Goal: Task Accomplishment & Management: Complete application form

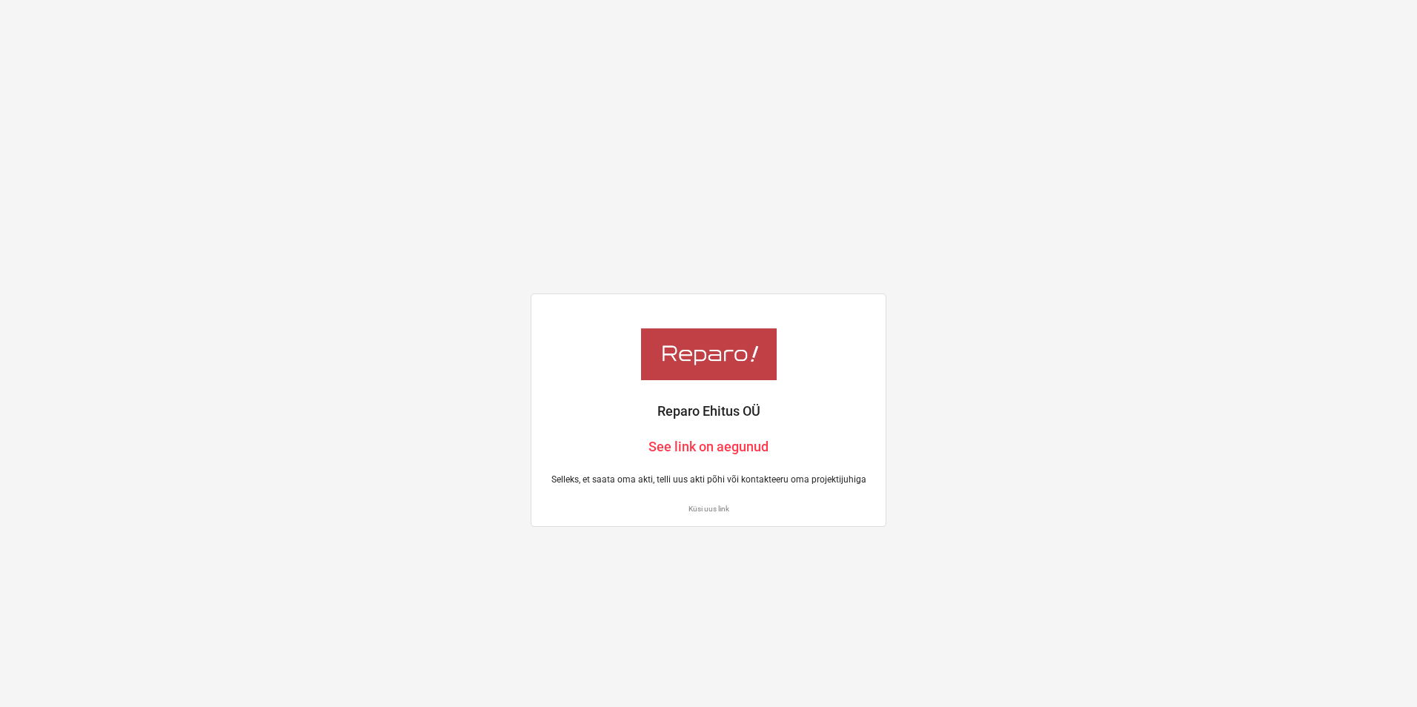
click at [707, 507] on p "Küsi uus link" at bounding box center [708, 509] width 331 height 10
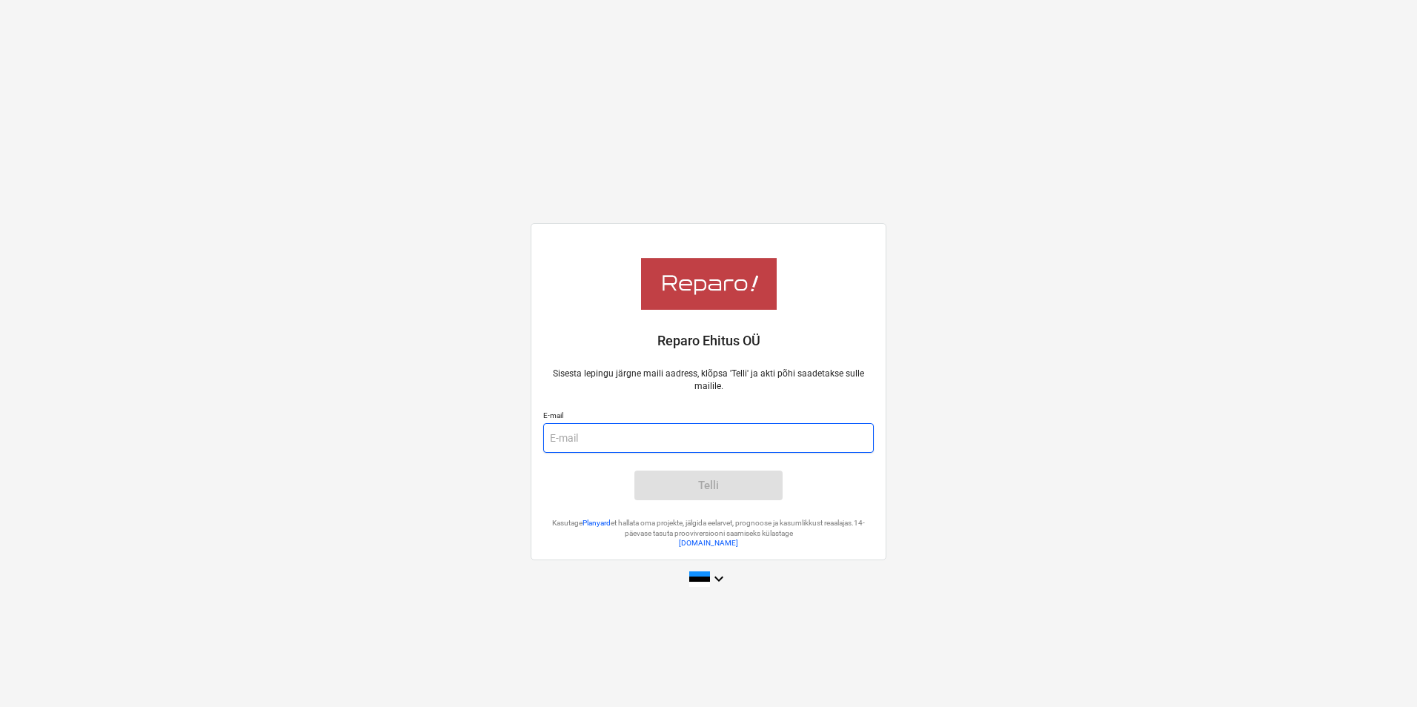
click at [646, 437] on input "email" at bounding box center [708, 438] width 331 height 30
type input "[EMAIL_ADDRESS][DOMAIN_NAME]"
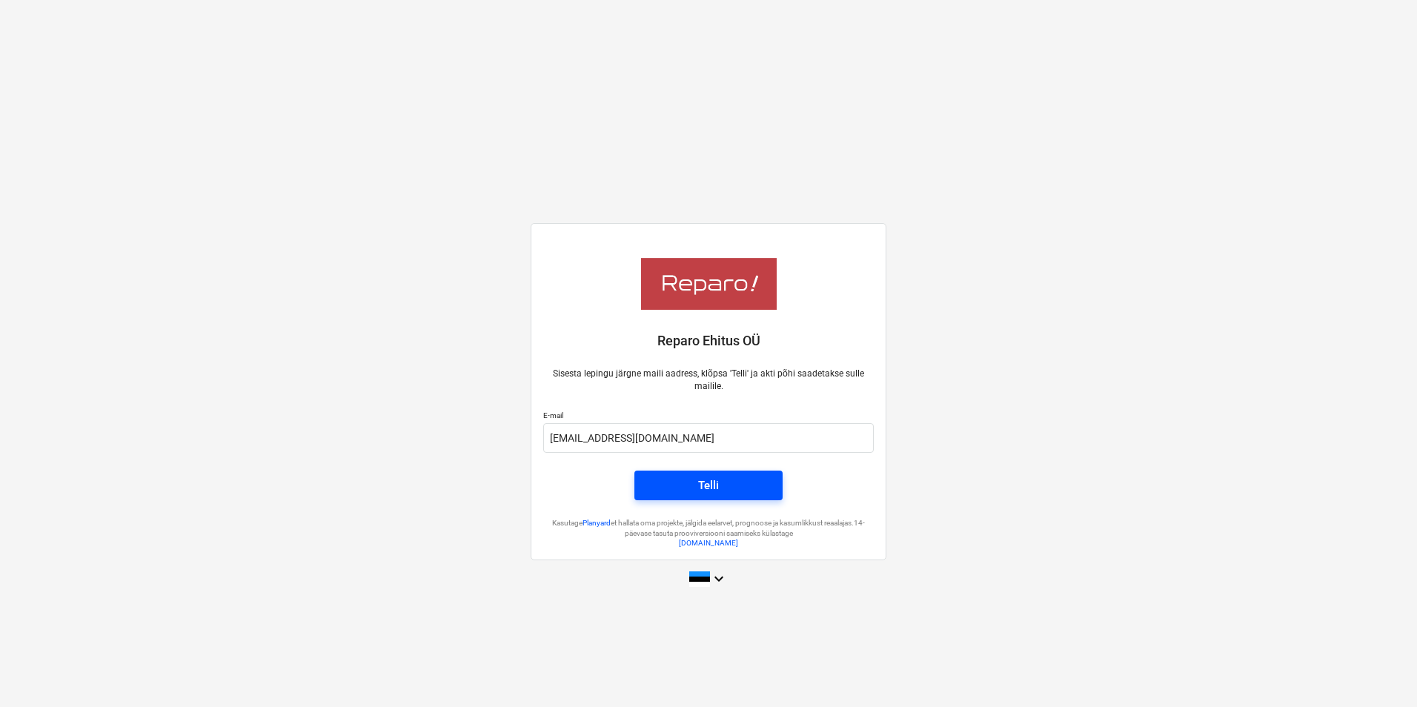
click at [718, 489] on div "Telli" at bounding box center [708, 485] width 21 height 19
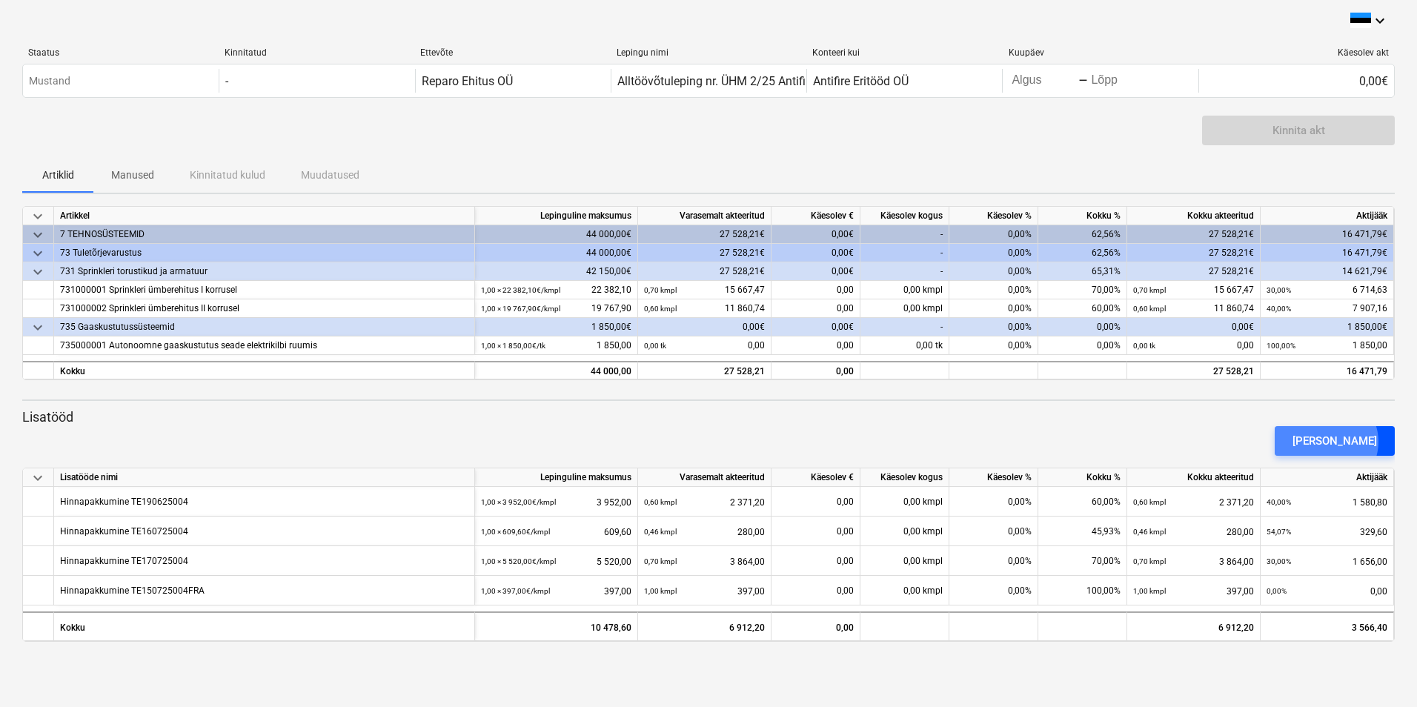
click at [1353, 442] on div "Lisa lisatöö" at bounding box center [1335, 440] width 85 height 19
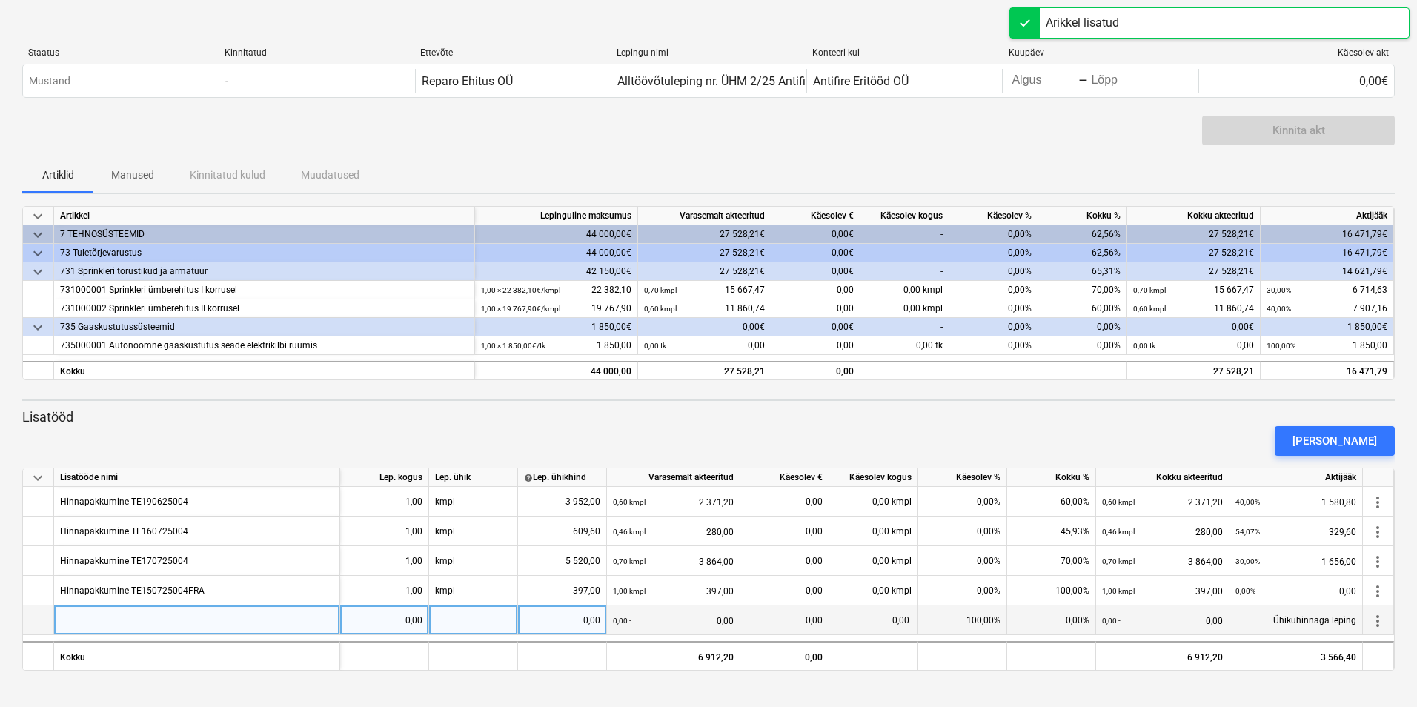
click at [140, 620] on div at bounding box center [197, 621] width 286 height 30
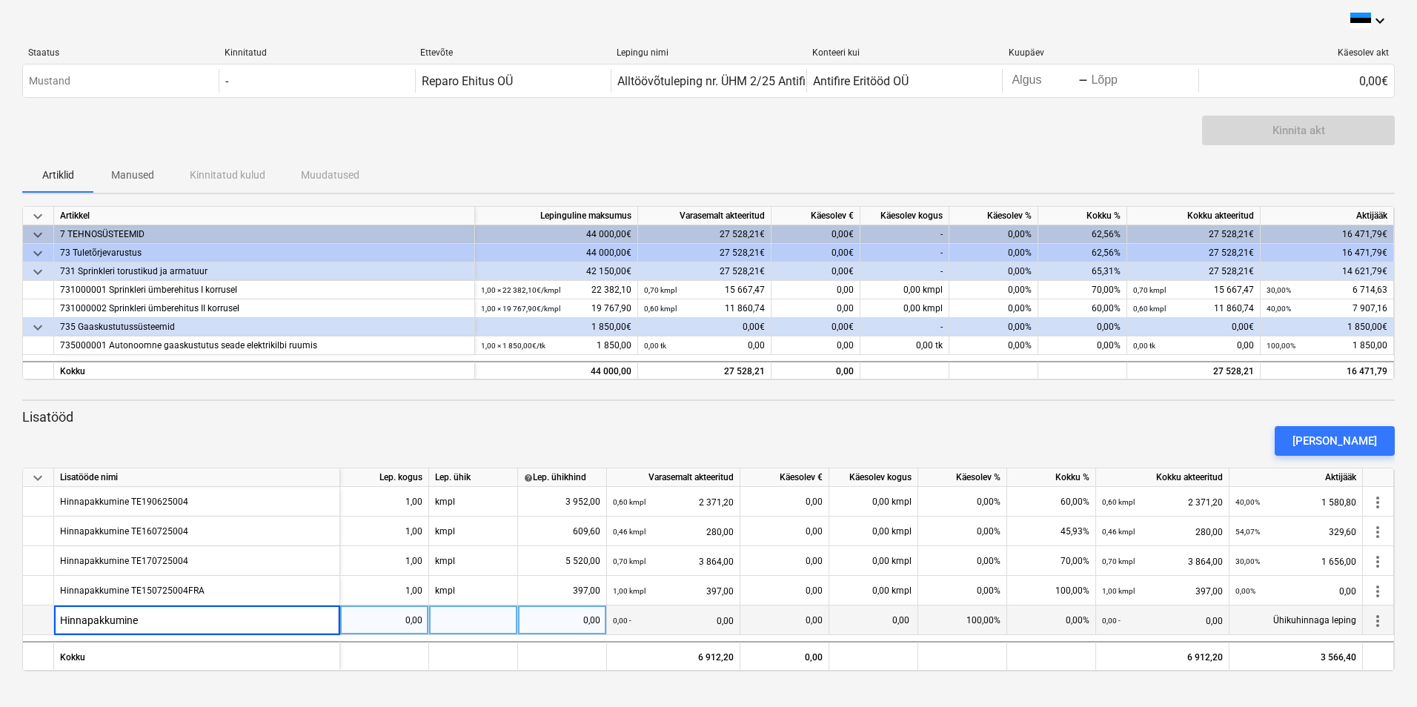
type input "Hinnapakkumine"
click at [206, 617] on div "Hinnapakkumine" at bounding box center [197, 621] width 286 height 30
click at [213, 624] on input "Hinnapakkumine" at bounding box center [196, 620] width 285 height 29
click at [211, 619] on input "Hinnapakkumine" at bounding box center [196, 620] width 285 height 29
click at [216, 622] on input "Hinnapakkumine" at bounding box center [196, 620] width 285 height 29
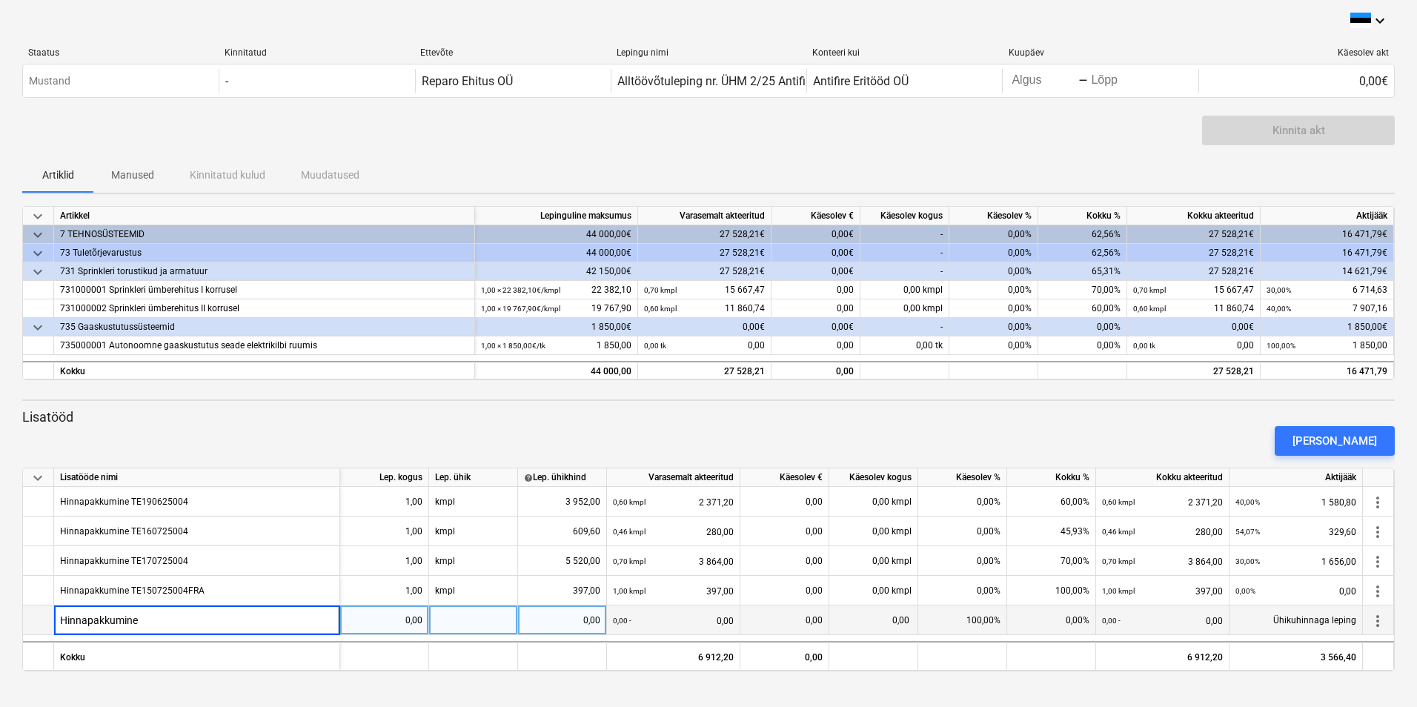
type input "Hinnapakkumine TE280725004"
click at [388, 618] on div "0,00" at bounding box center [384, 621] width 76 height 30
click at [480, 616] on div at bounding box center [473, 621] width 89 height 30
click at [484, 620] on div at bounding box center [473, 621] width 89 height 30
type input "kmpl"
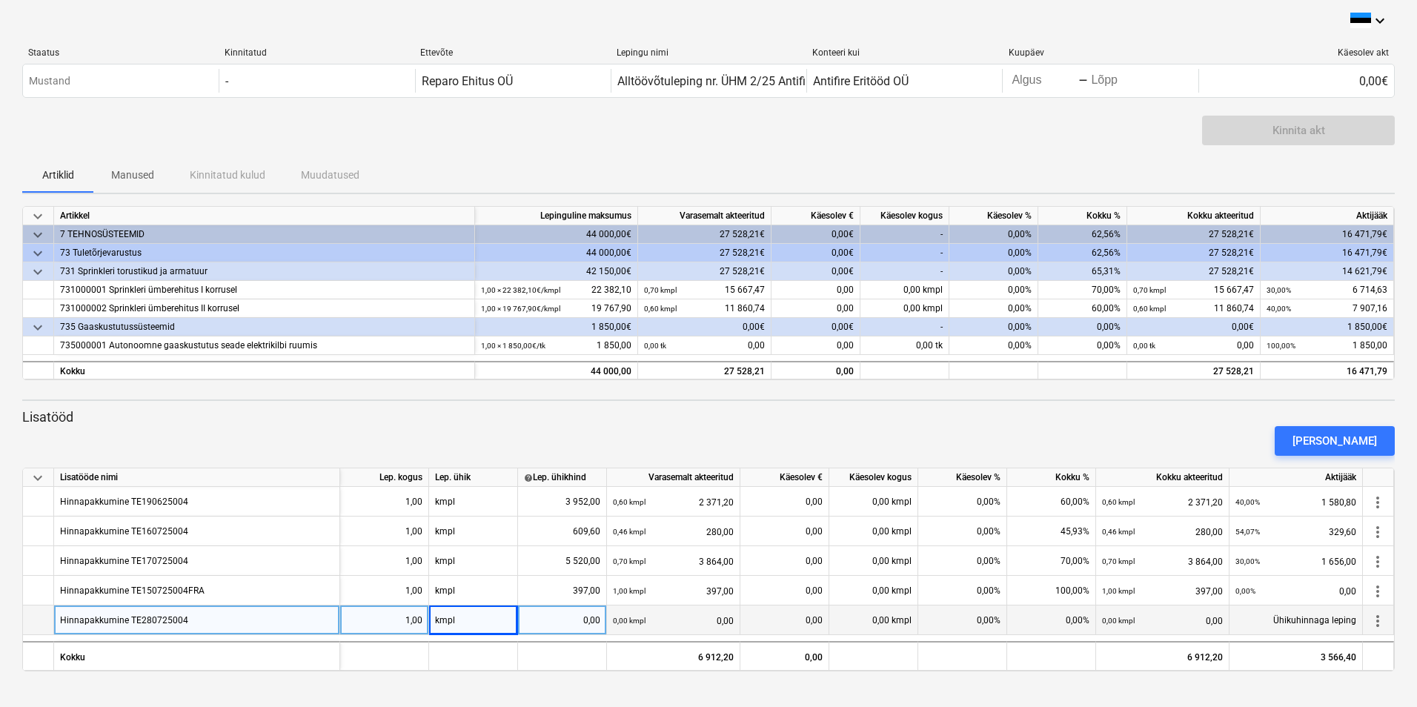
click at [583, 621] on div "0,00" at bounding box center [562, 621] width 76 height 30
type input "1149"
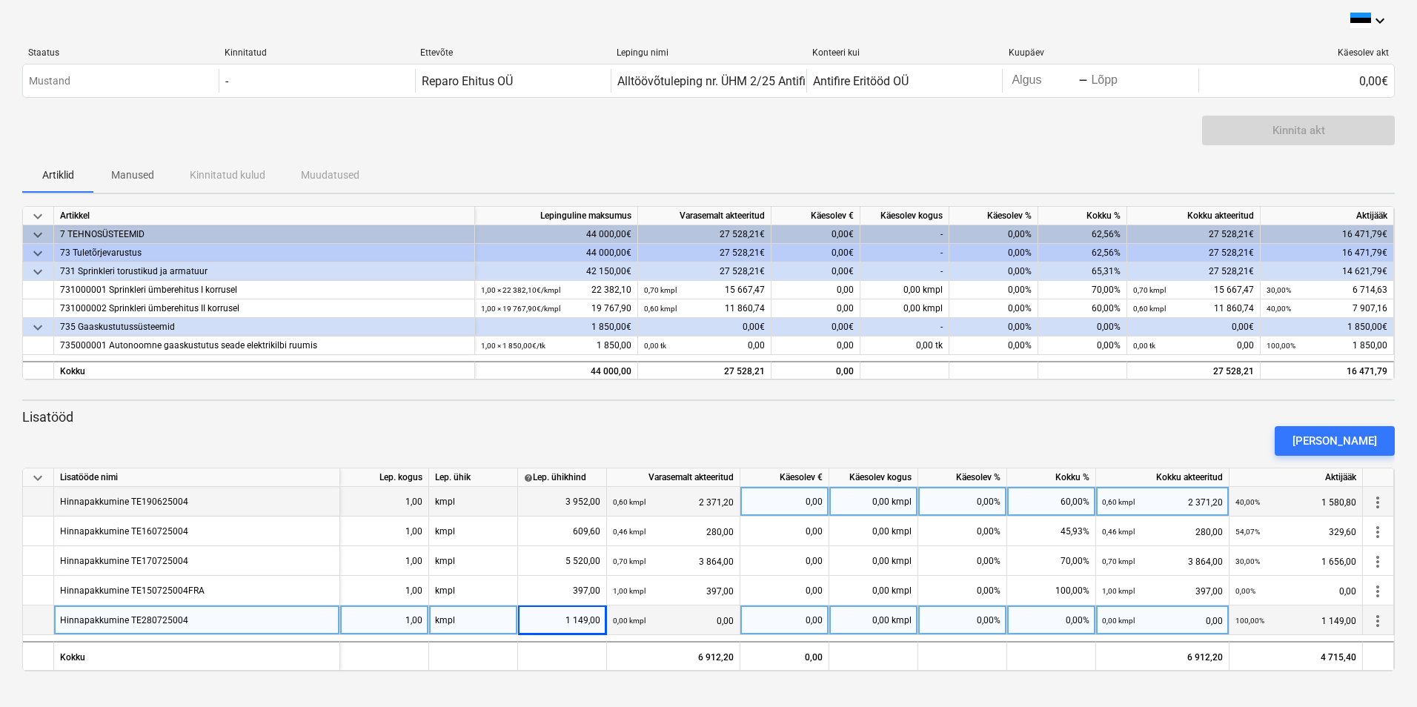
click at [1056, 501] on div "60,00%" at bounding box center [1051, 502] width 89 height 30
type input "100"
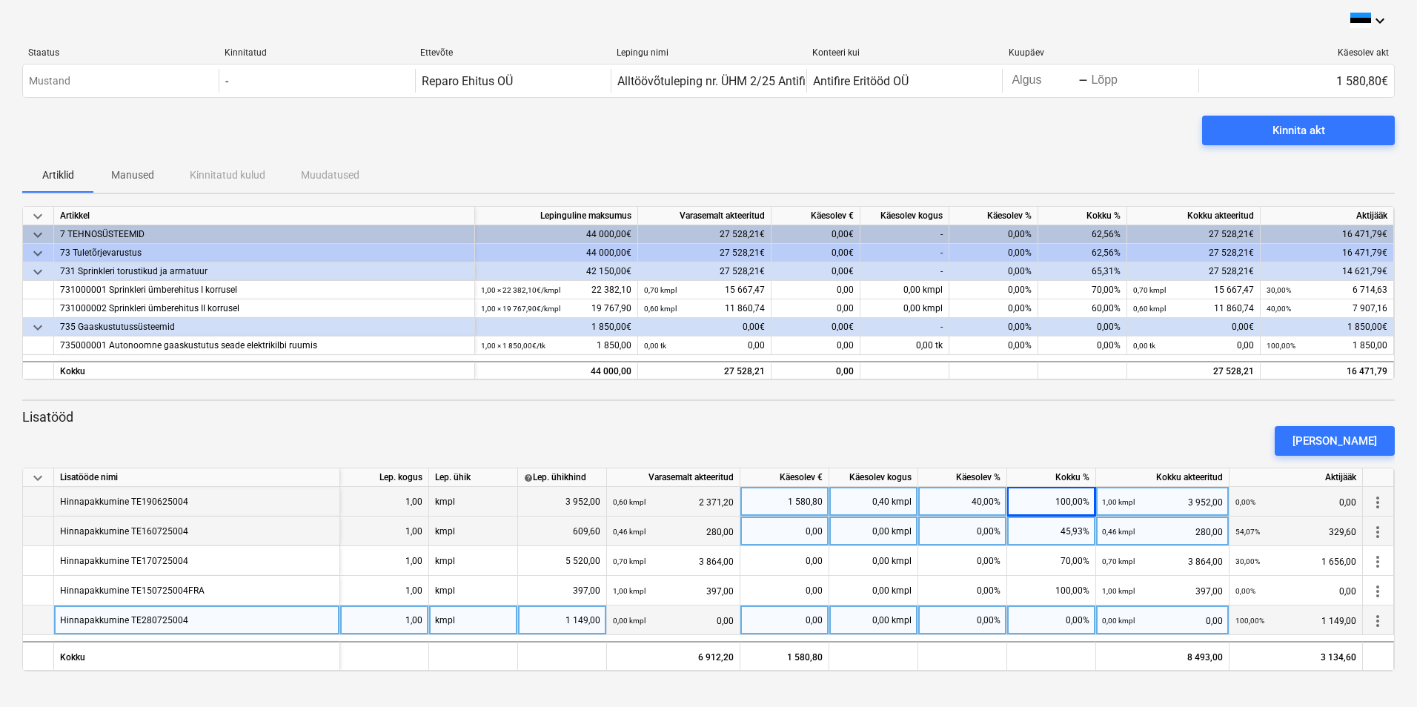
click at [1052, 523] on div "45,93%" at bounding box center [1051, 532] width 89 height 30
type input "100"
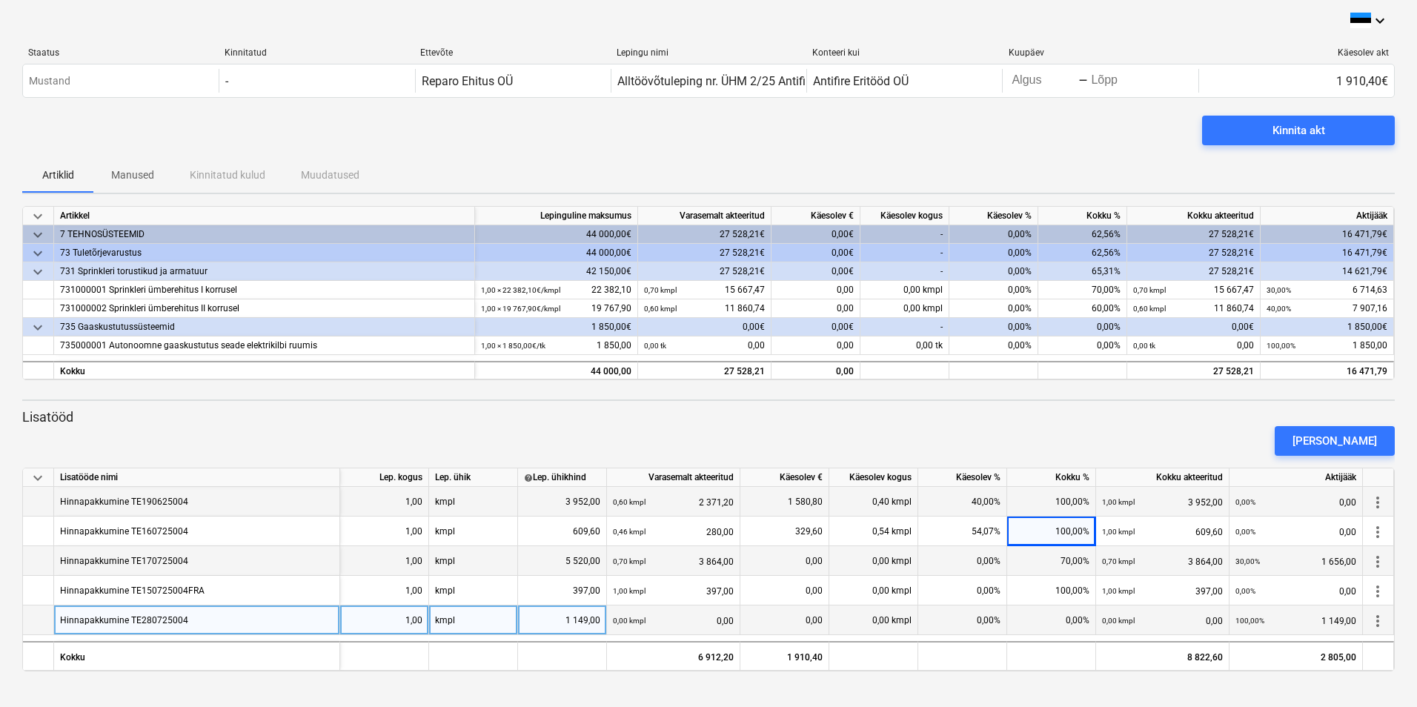
click at [1055, 561] on div "70,00%" at bounding box center [1051, 561] width 89 height 30
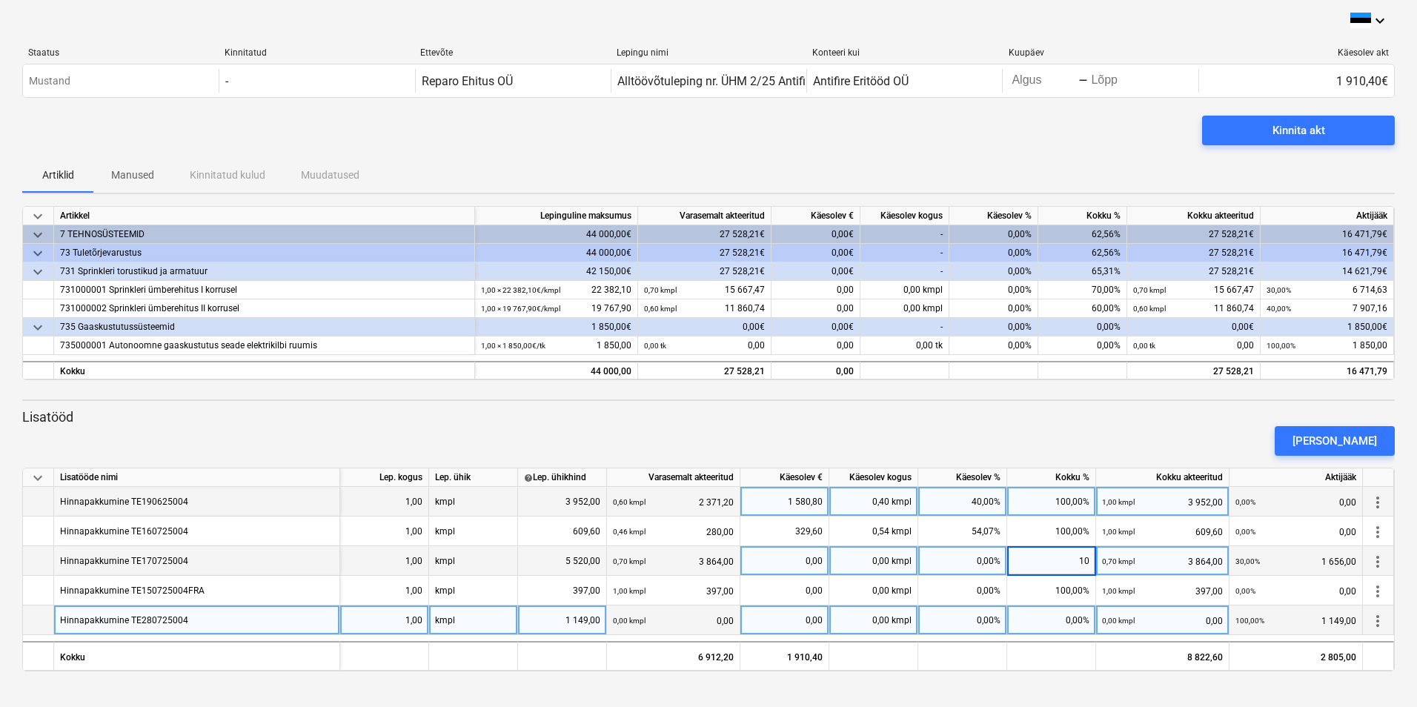
type input "100"
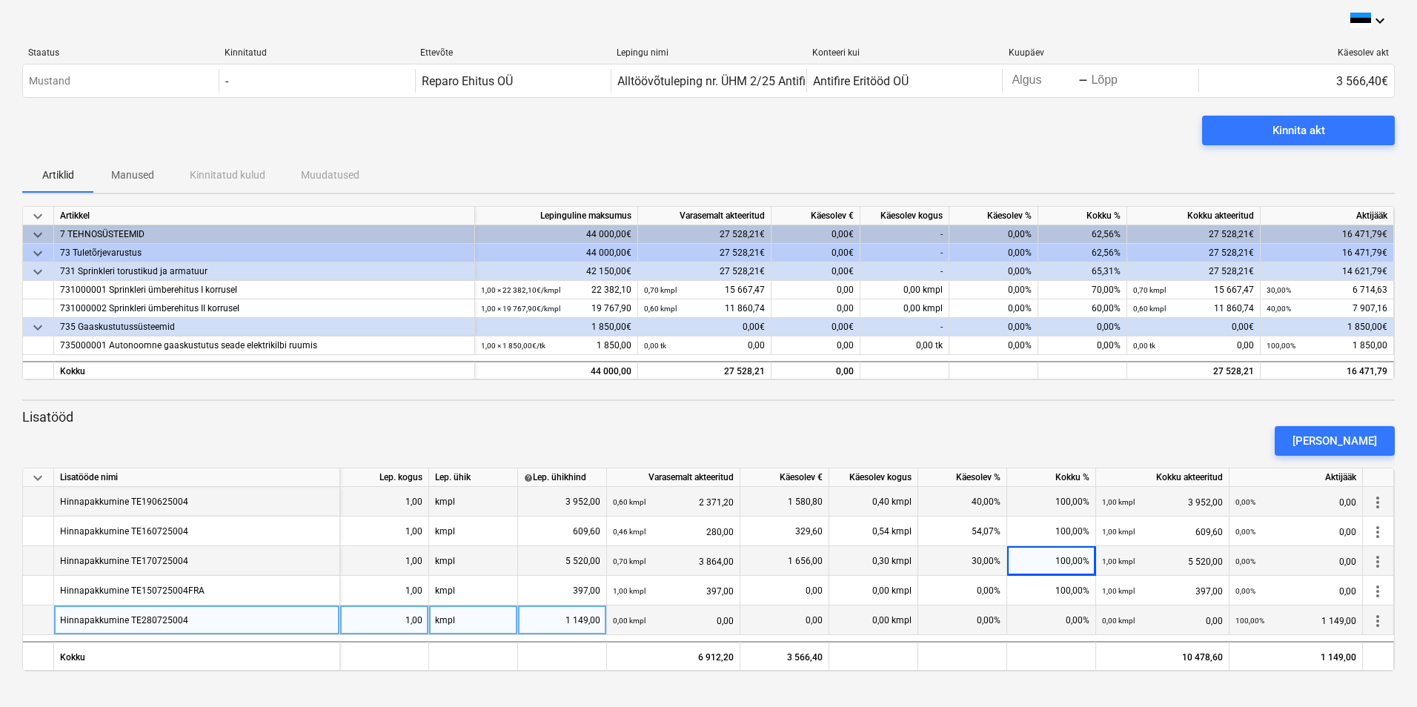
click at [1062, 620] on div "0,00%" at bounding box center [1051, 621] width 89 height 30
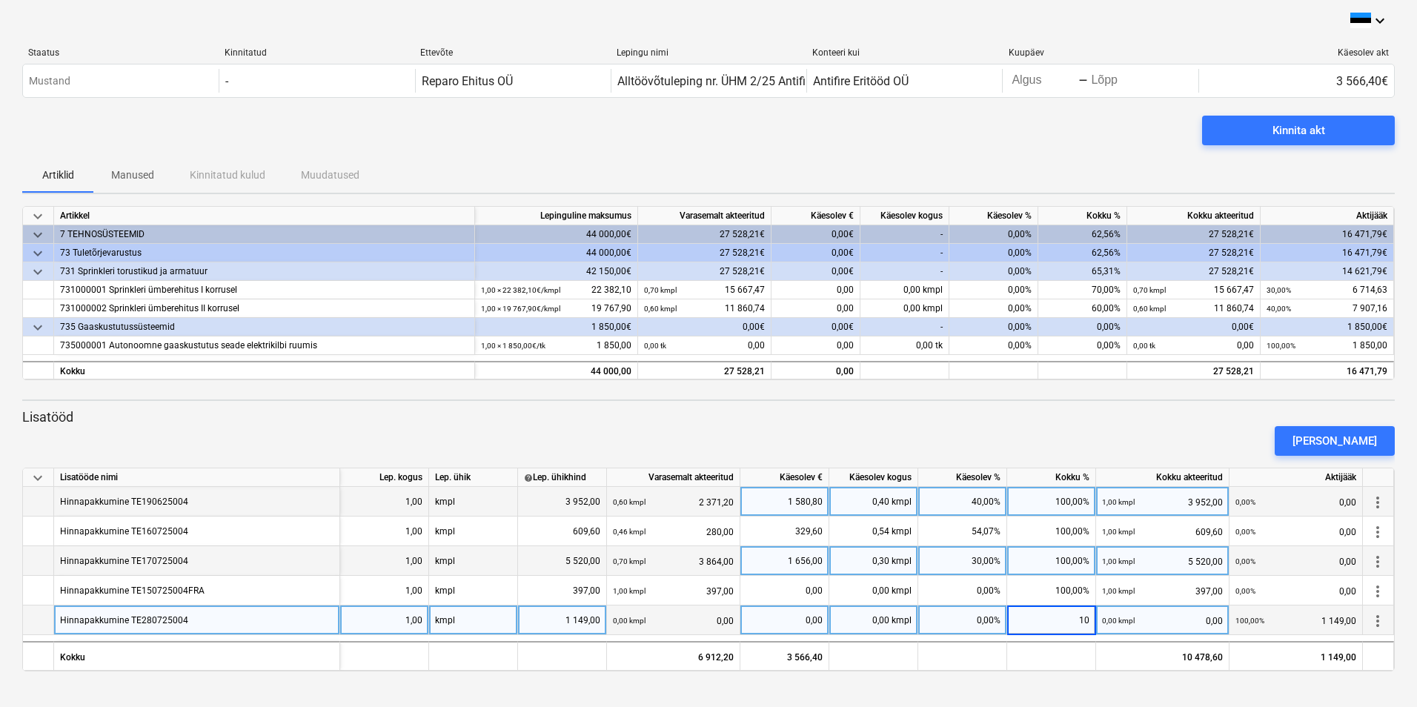
type input "100"
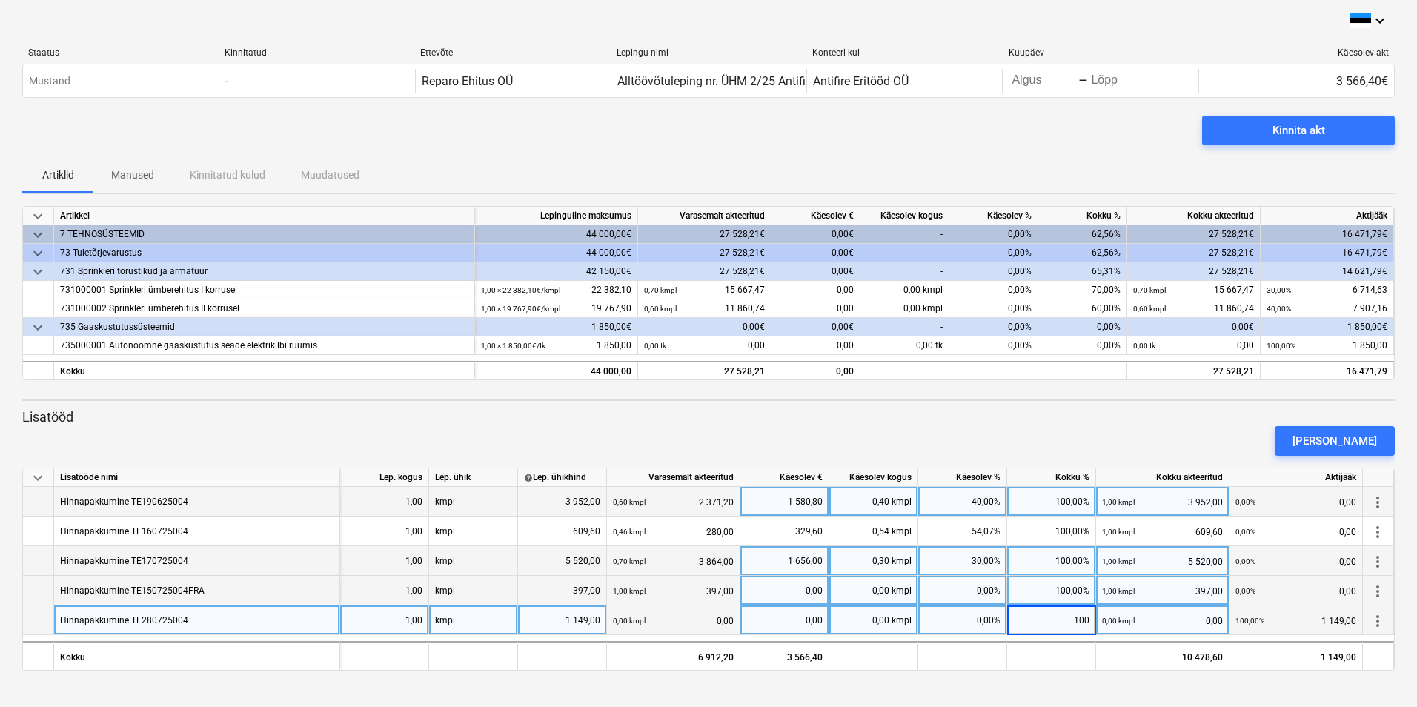
click at [1042, 593] on div "100,00%" at bounding box center [1051, 591] width 89 height 30
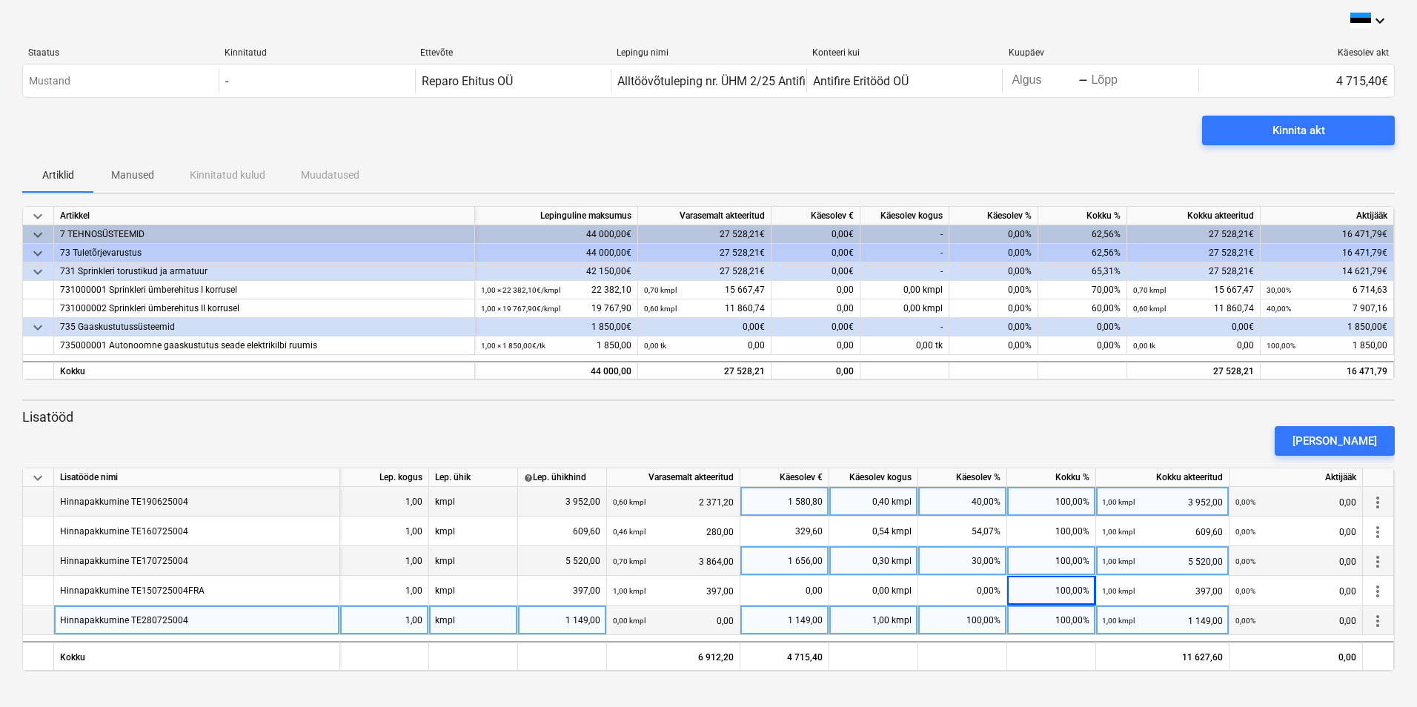
click at [1042, 623] on div "100,00%" at bounding box center [1051, 621] width 89 height 30
click at [1062, 620] on input at bounding box center [1051, 620] width 88 height 29
type input "100"
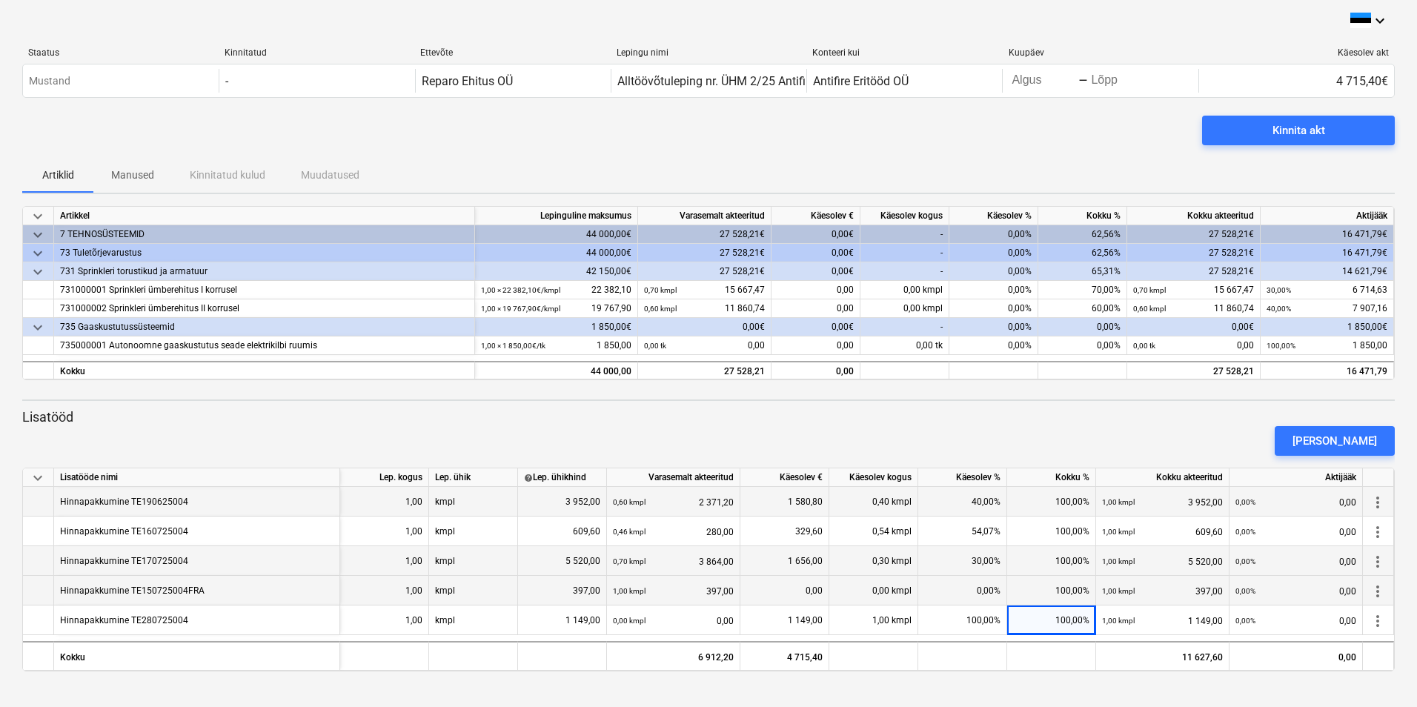
click at [1051, 595] on div "100,00%" at bounding box center [1051, 591] width 89 height 30
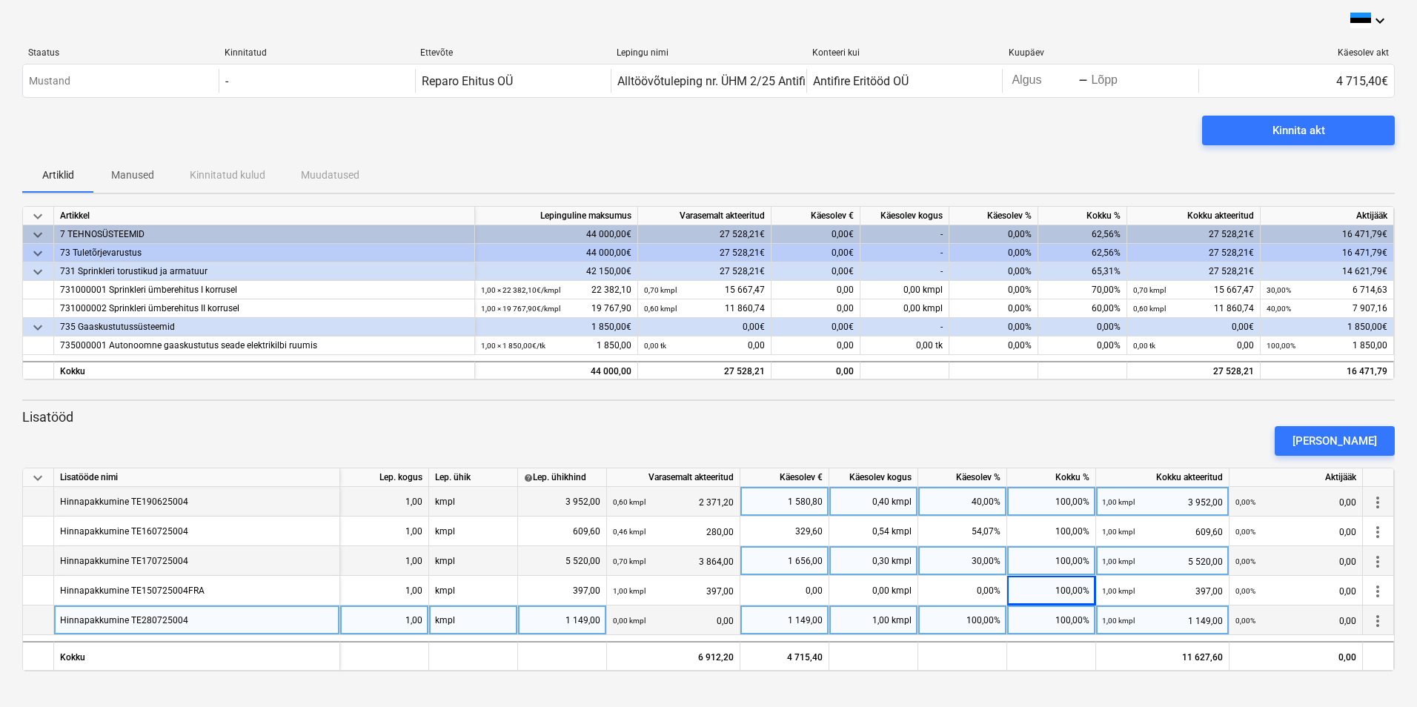
click at [1052, 619] on div "100,00%" at bounding box center [1051, 621] width 89 height 30
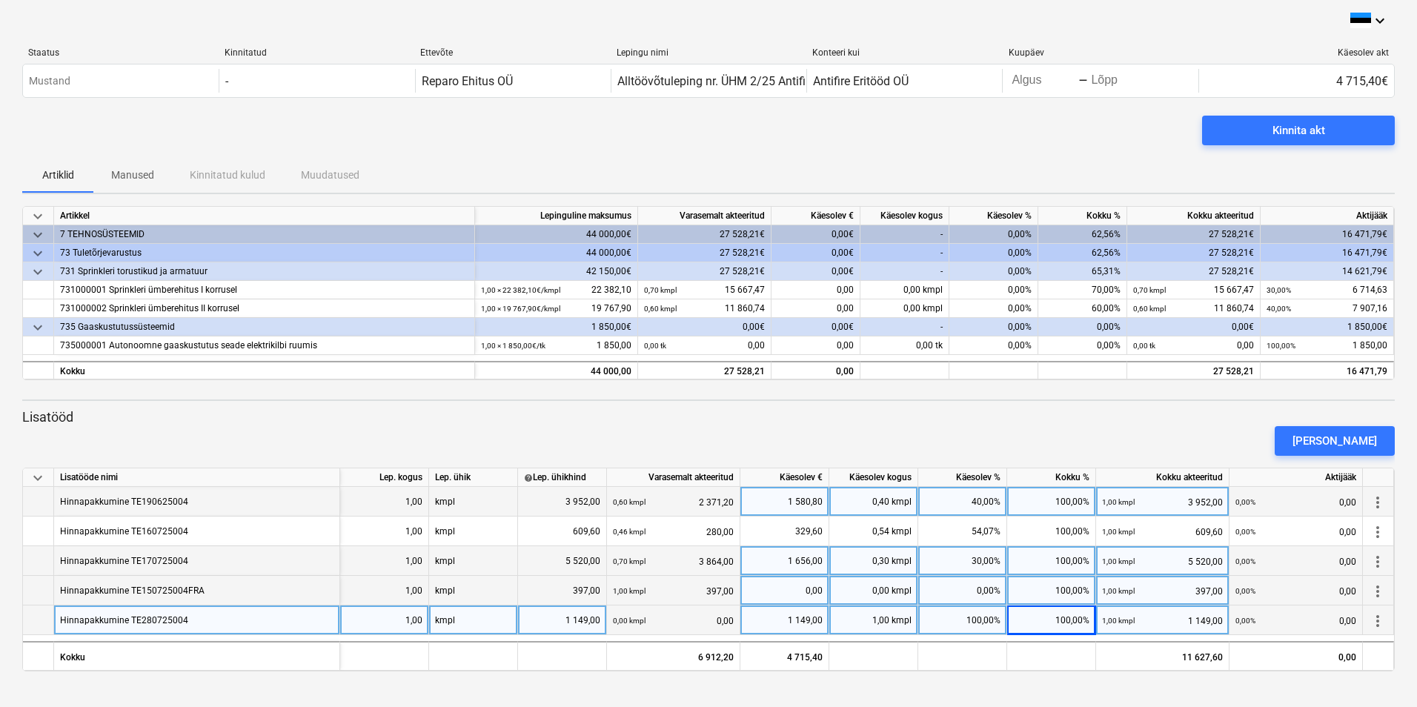
click at [1053, 587] on div "100,00%" at bounding box center [1051, 591] width 89 height 30
click at [1057, 618] on div "100,00%" at bounding box center [1051, 621] width 89 height 30
click at [1340, 437] on div "Lisa lisatöö" at bounding box center [1335, 440] width 85 height 19
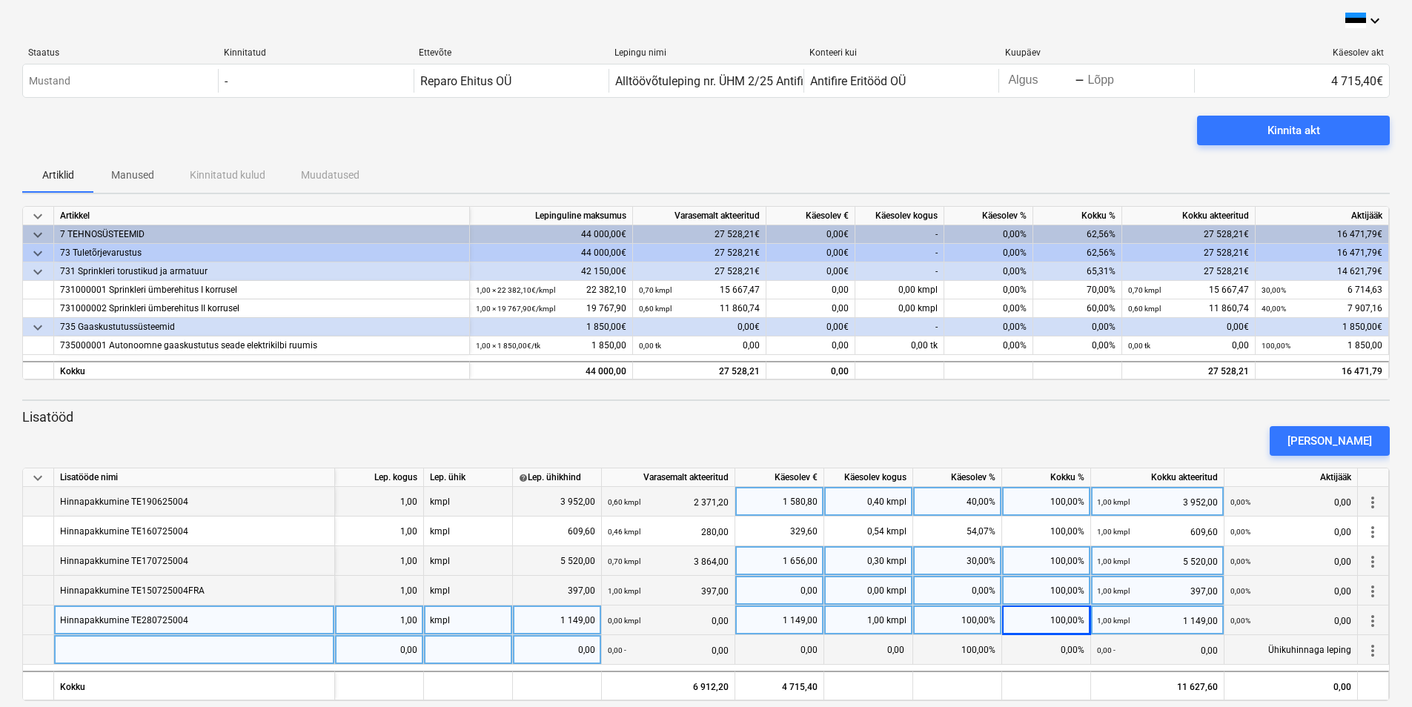
click at [230, 649] on div at bounding box center [194, 650] width 281 height 30
type input "Hinnapakkumine"
click at [190, 648] on div "Hinnapakkumine" at bounding box center [194, 650] width 281 height 30
click at [191, 650] on input "Hinnapakkumine" at bounding box center [194, 649] width 280 height 29
type input "Hinnapakkumine TE300725004"
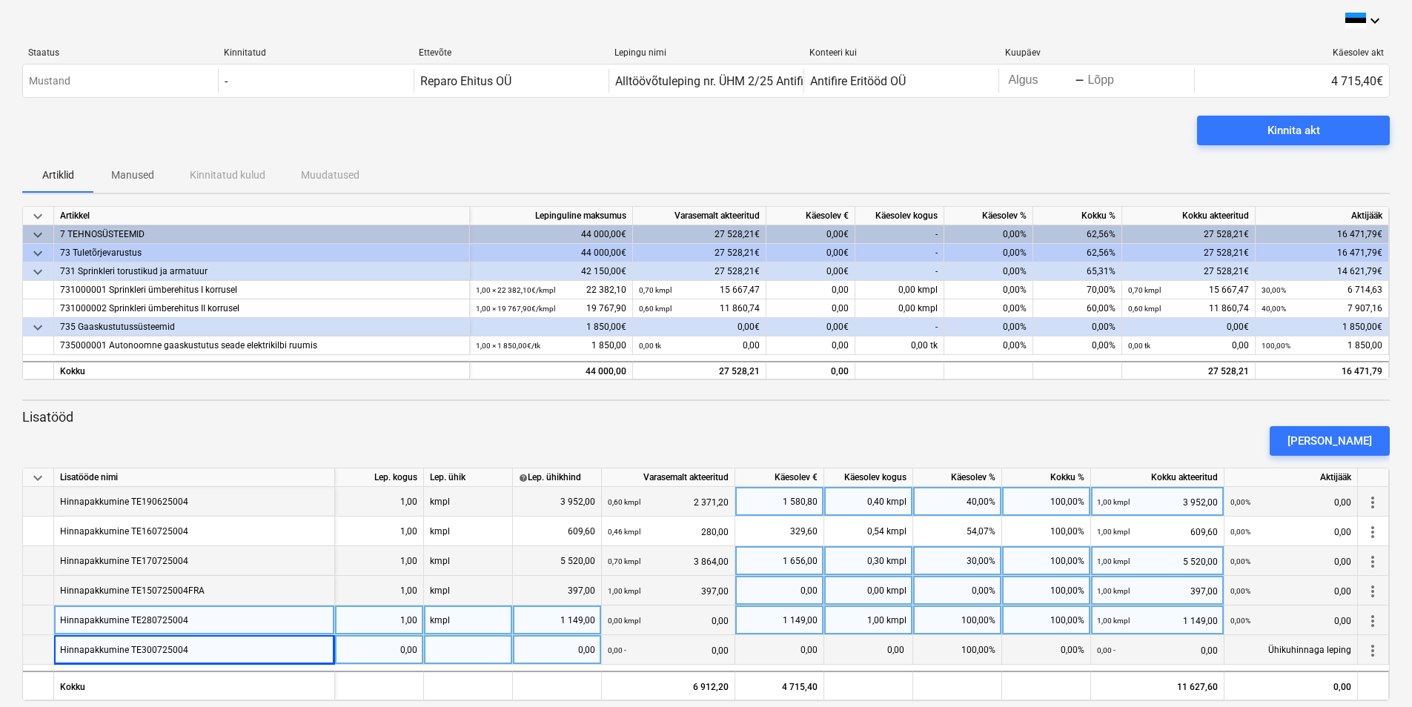
click at [380, 653] on div "0,00" at bounding box center [379, 650] width 76 height 30
click at [455, 646] on div at bounding box center [468, 650] width 89 height 30
type input "kmpl"
click at [573, 652] on div "0,00" at bounding box center [557, 650] width 76 height 30
type input "837"
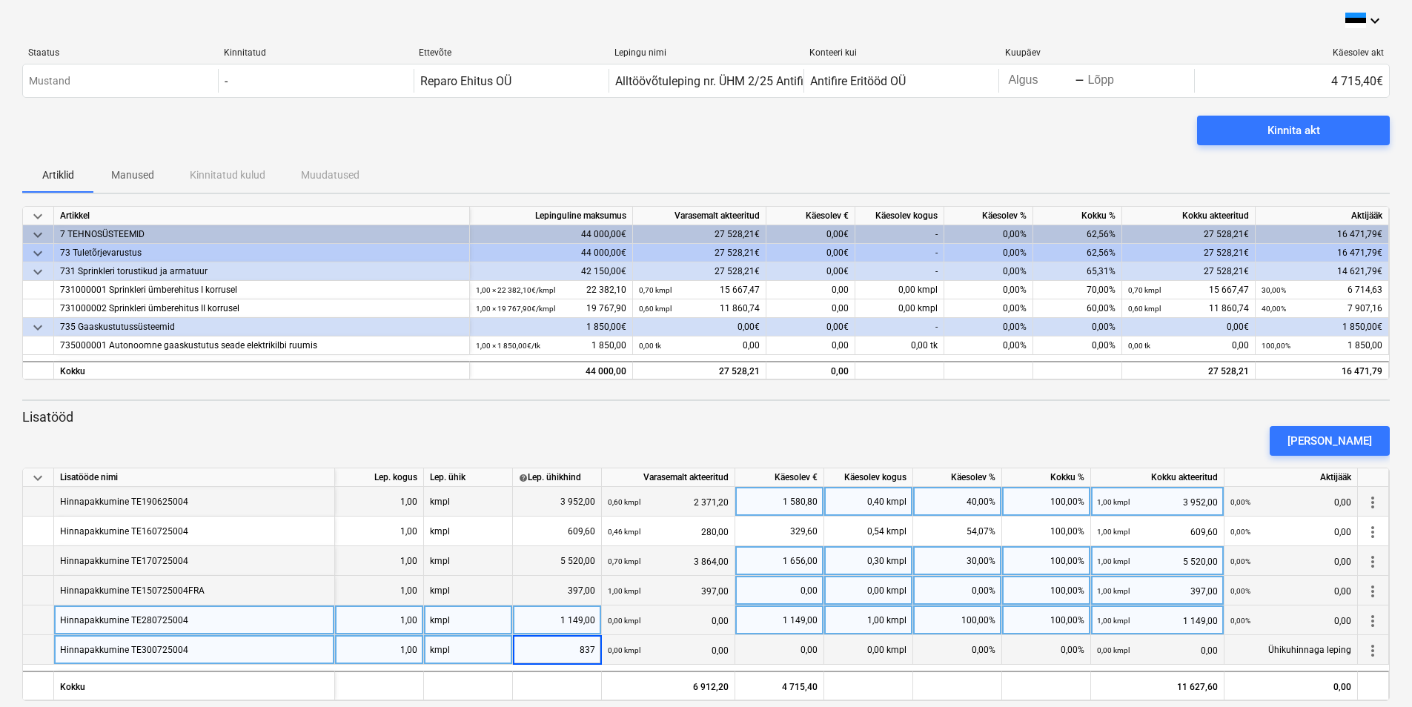
click at [954, 650] on div "0,00%" at bounding box center [957, 650] width 89 height 30
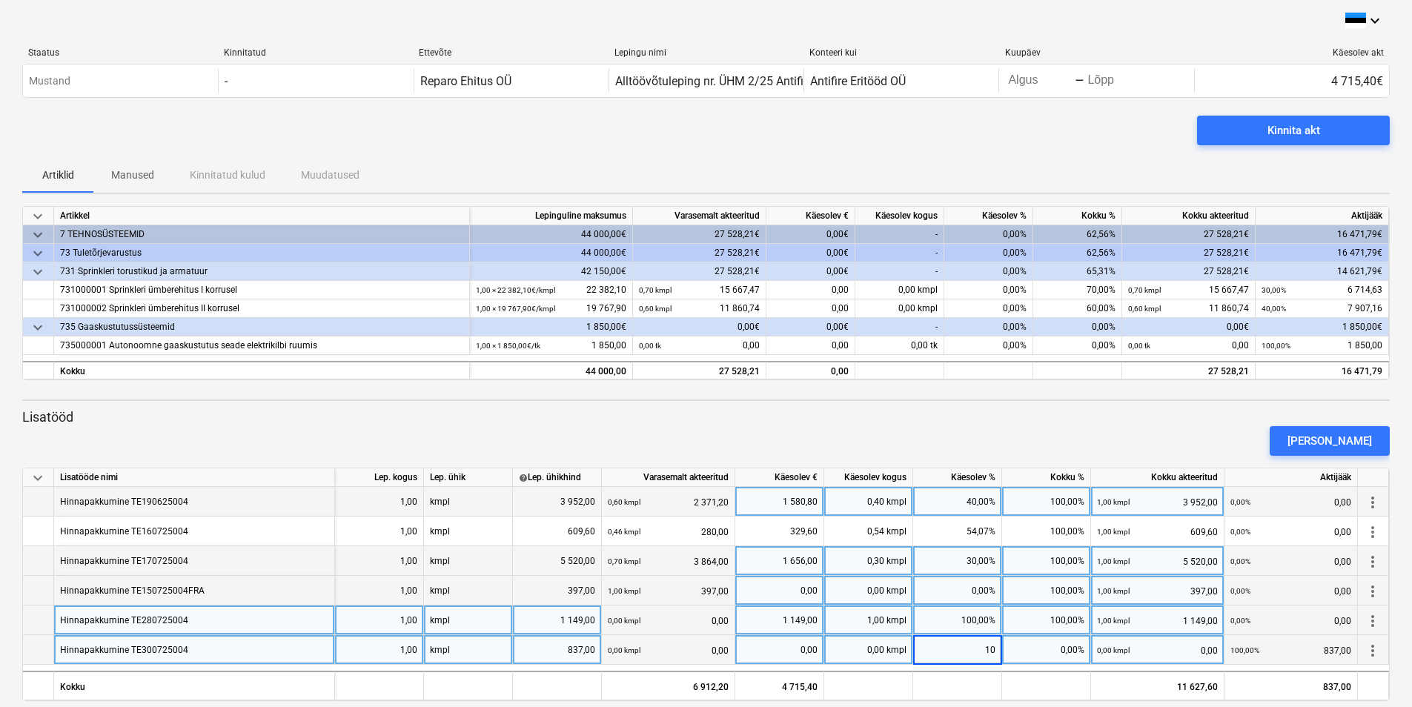
type input "100"
click at [1342, 441] on div "Lisa lisatöö" at bounding box center [1330, 440] width 85 height 19
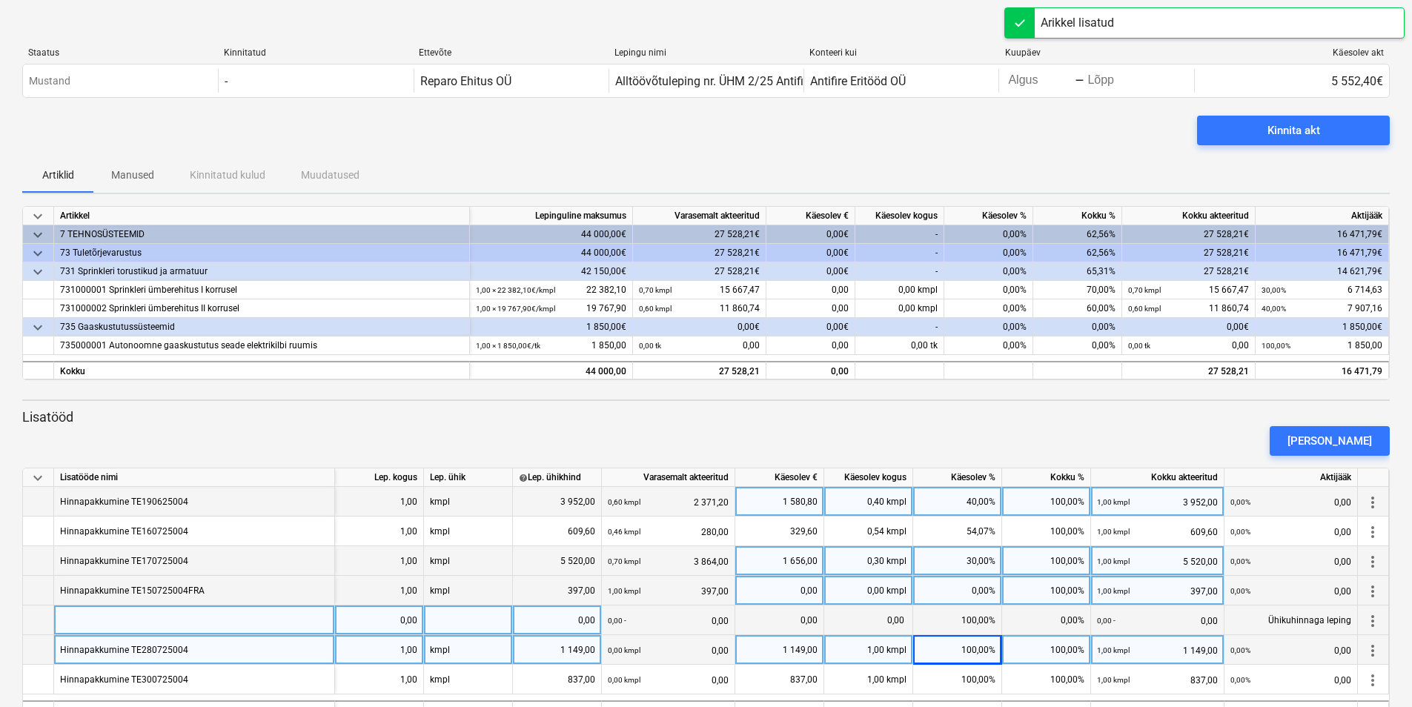
click at [205, 610] on div at bounding box center [194, 621] width 281 height 30
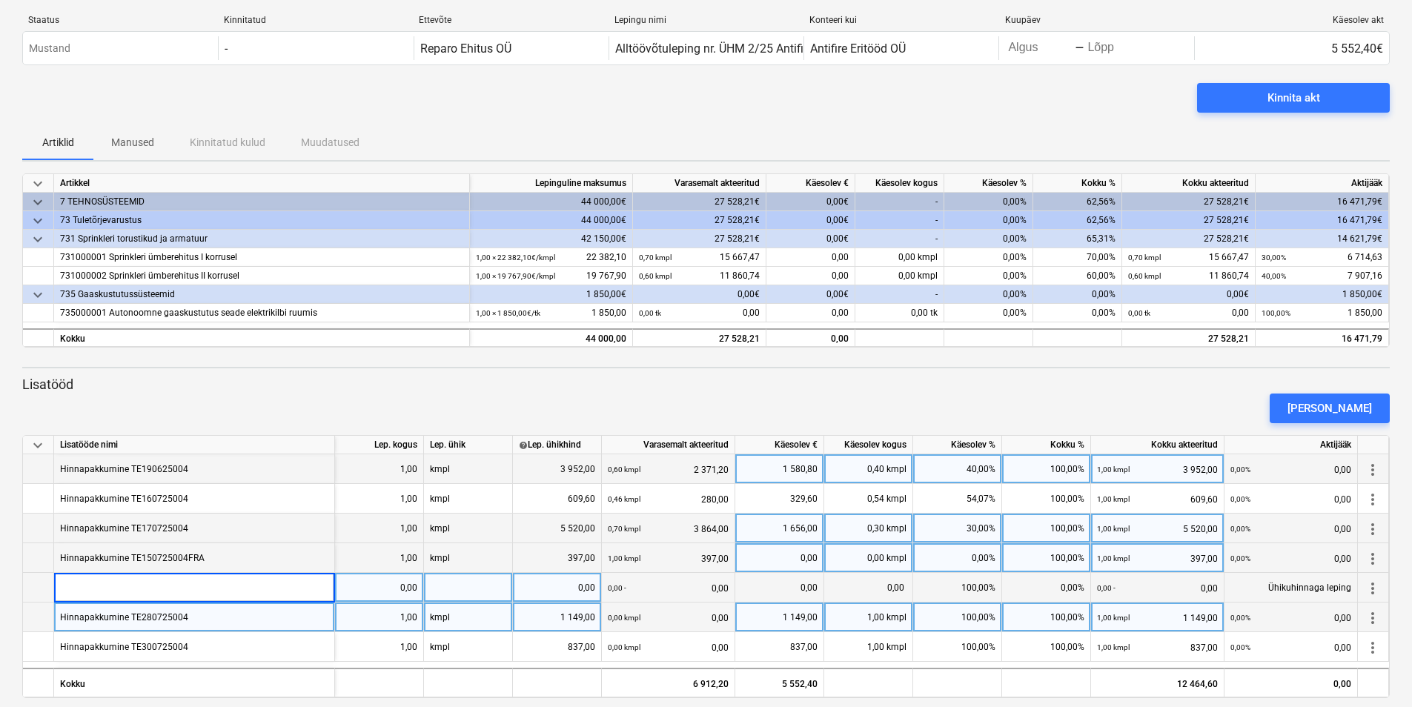
scroll to position [47, 0]
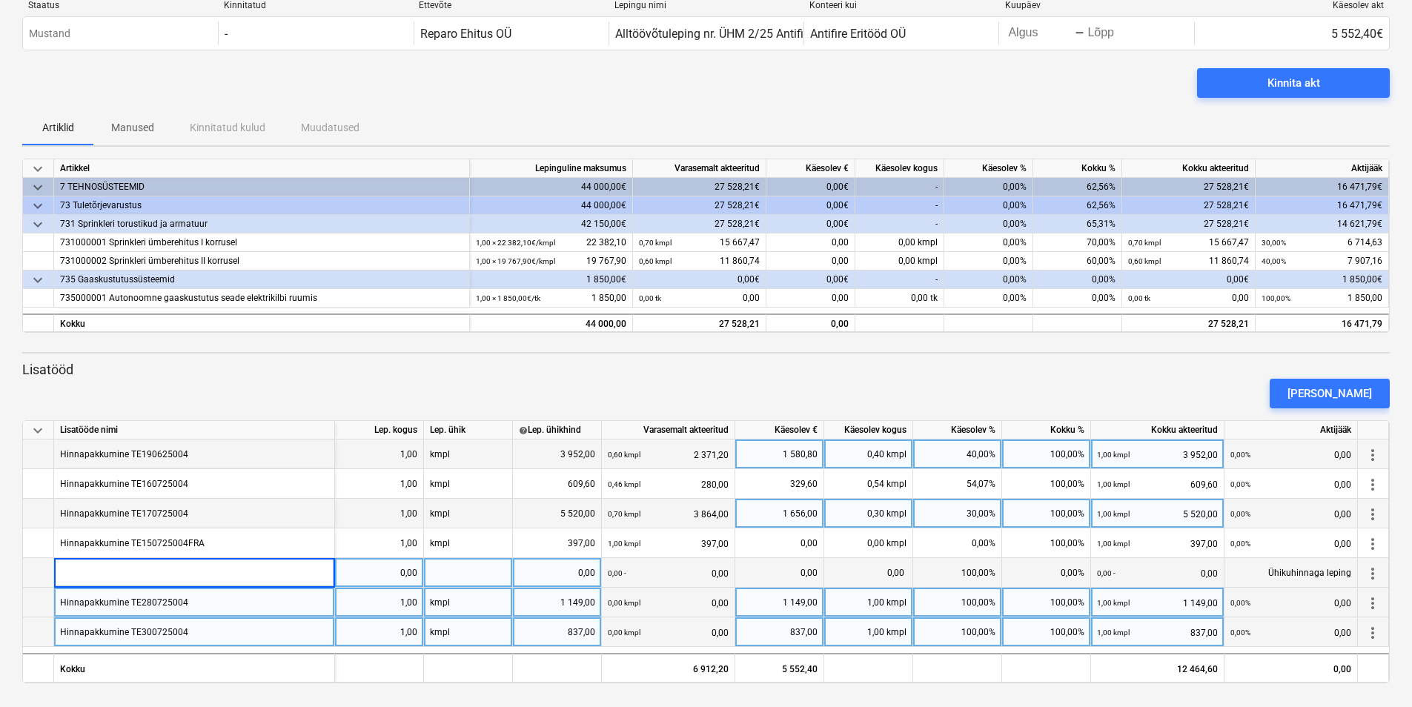
click at [248, 632] on div "Hinnapakkumine TE300725004" at bounding box center [194, 633] width 281 height 30
click at [242, 569] on div at bounding box center [194, 573] width 281 height 30
click at [1374, 572] on span "more_vert" at bounding box center [1373, 574] width 18 height 18
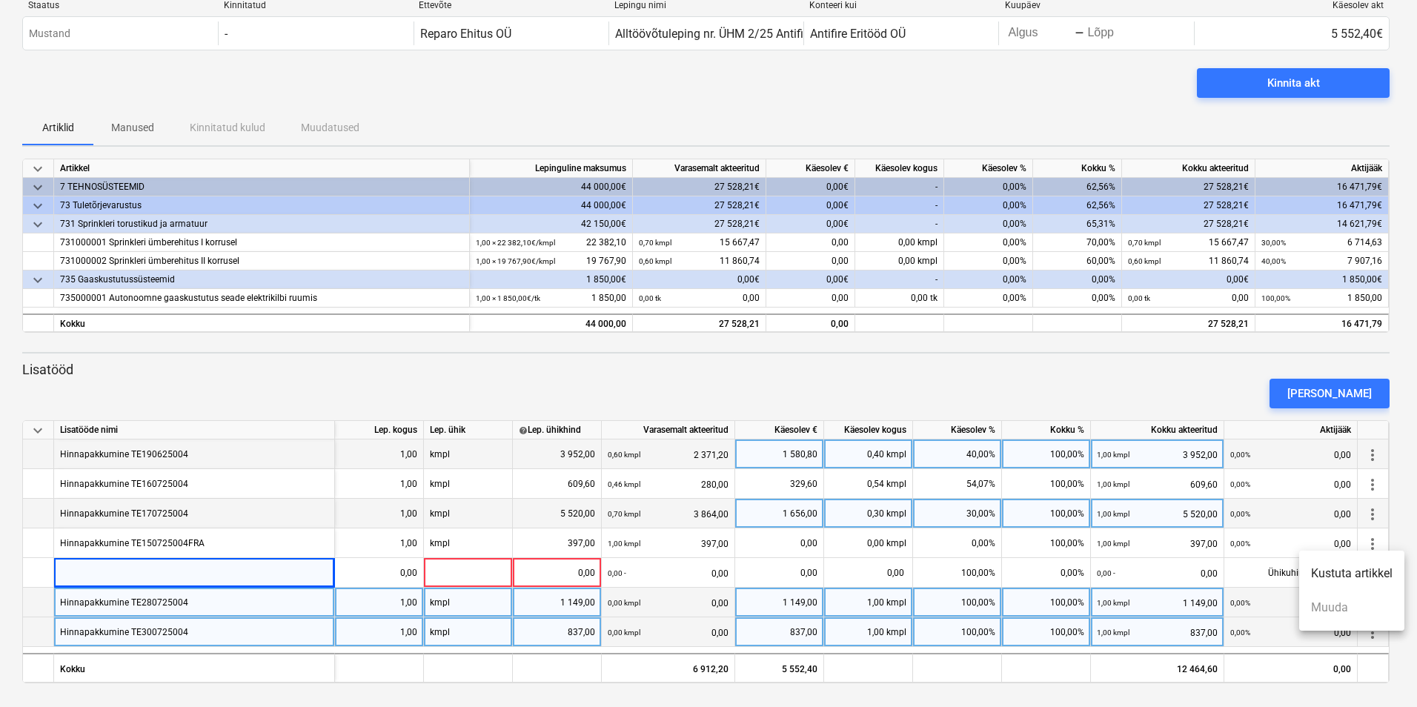
click at [1371, 574] on li "Kustuta artikkel" at bounding box center [1352, 574] width 105 height 34
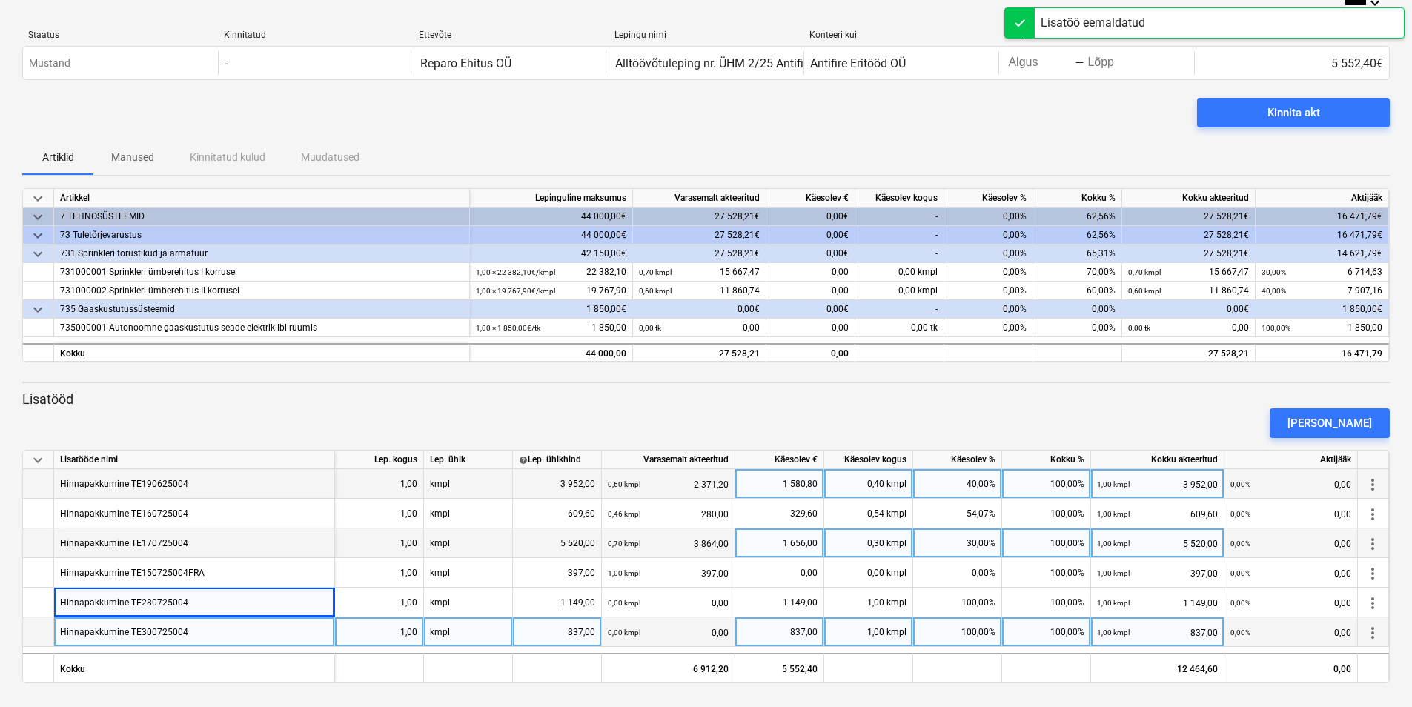
scroll to position [18, 0]
click at [277, 632] on div "Hinnapakkumine TE300725004" at bounding box center [194, 633] width 281 height 30
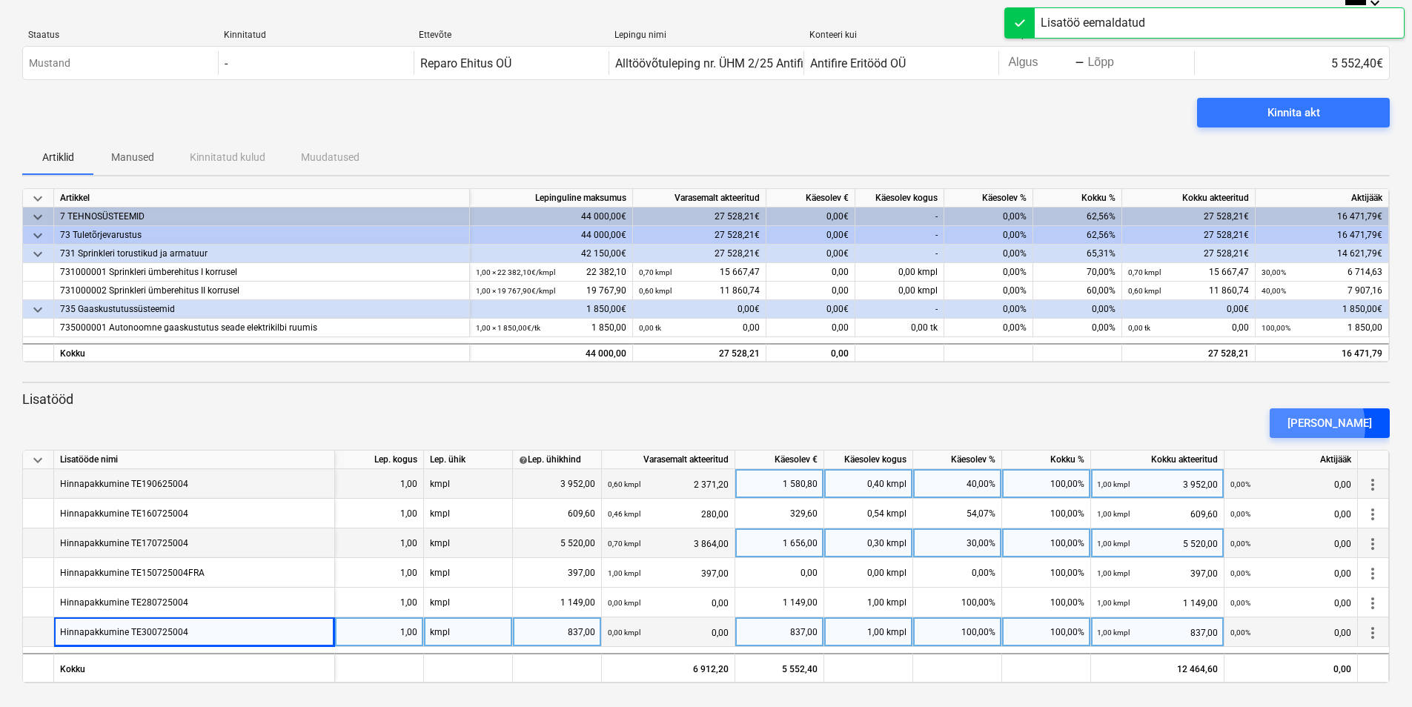
click at [1322, 426] on div "Lisa lisatöö" at bounding box center [1330, 423] width 85 height 19
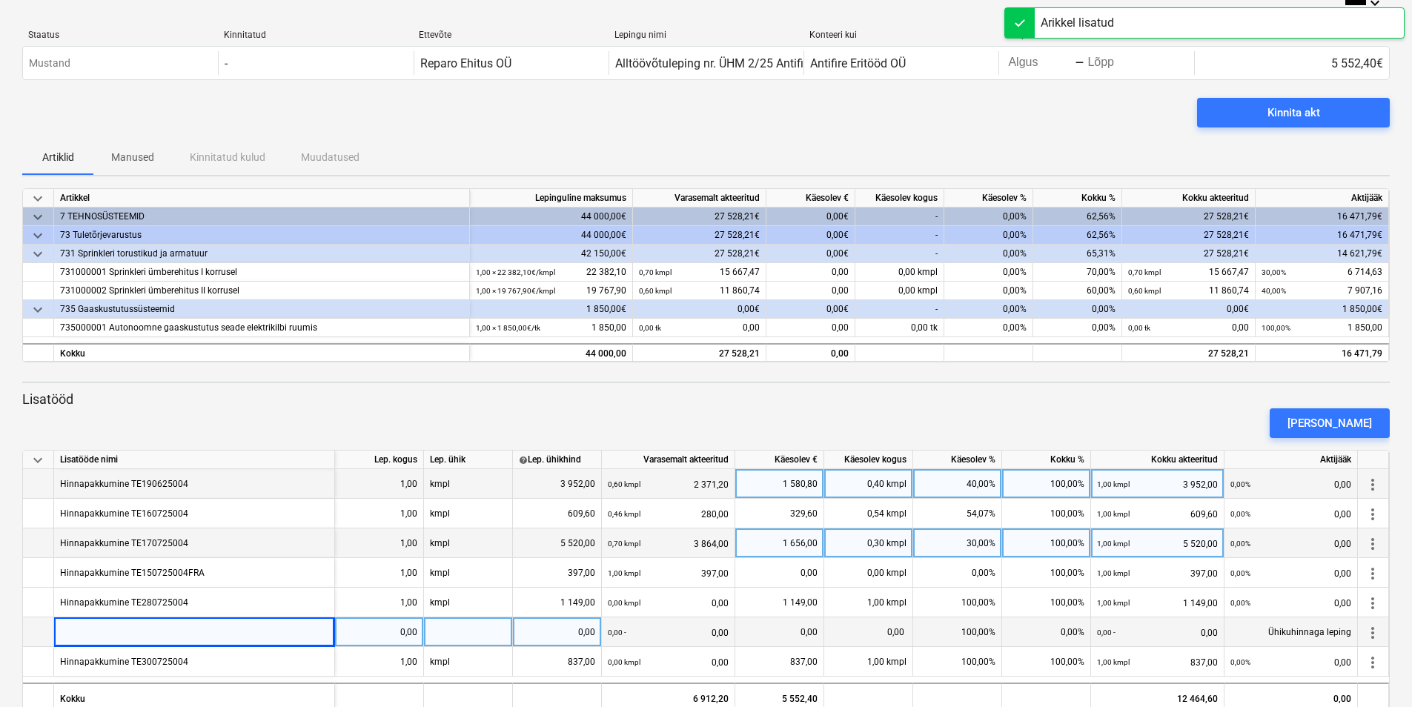
click at [1375, 638] on span "more_vert" at bounding box center [1373, 633] width 18 height 18
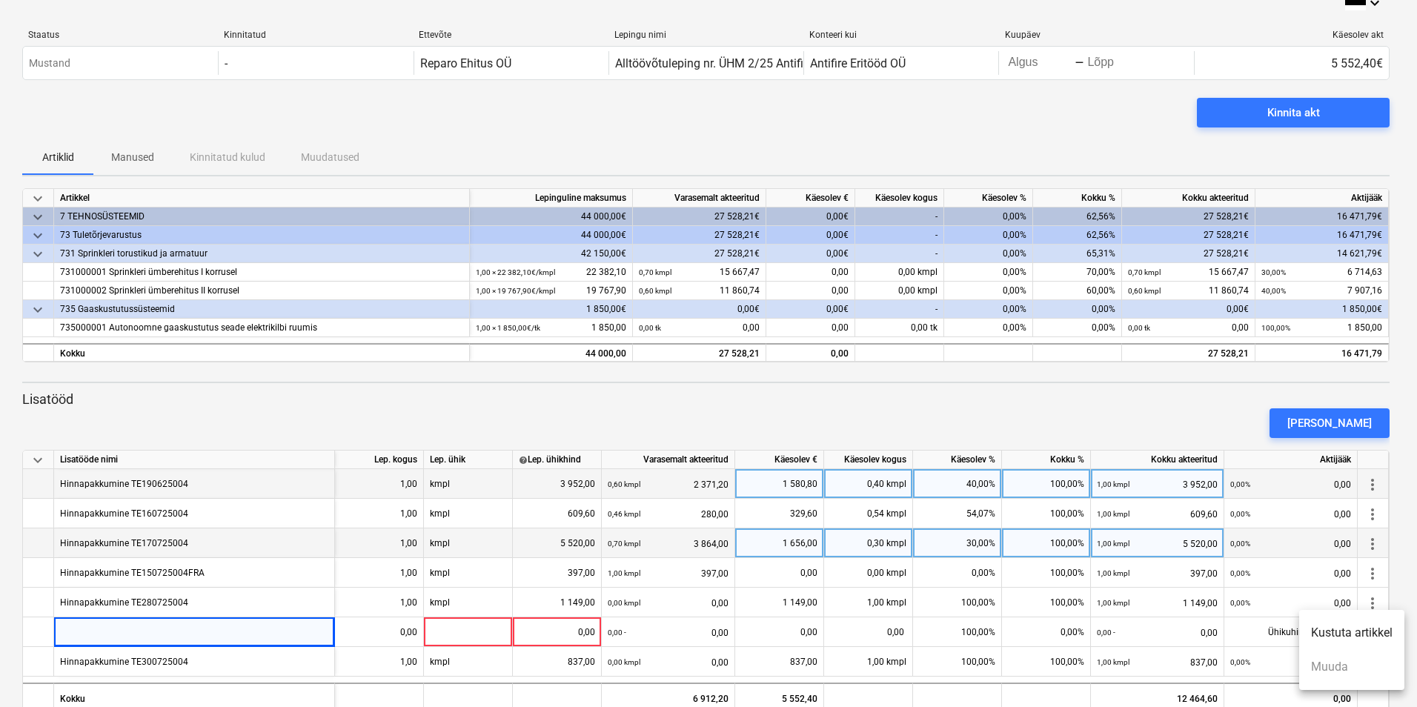
click at [1373, 635] on li "Kustuta artikkel" at bounding box center [1352, 633] width 105 height 34
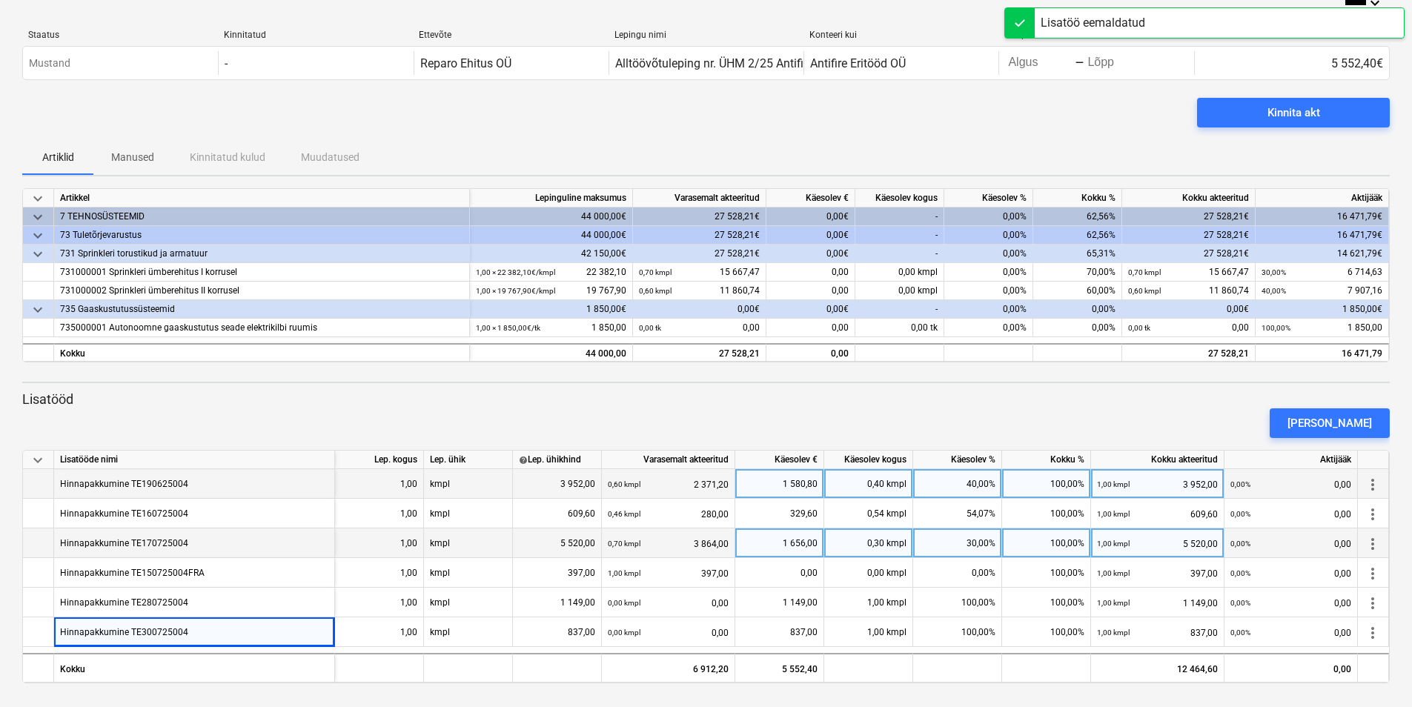
click at [1163, 650] on div "keyboard_arrow_down Lisatööde nimi Lep. kogus Lep. ühik help Lep. ühikhind Vara…" at bounding box center [706, 567] width 1368 height 234
click at [1349, 423] on div "Lisa lisatöö" at bounding box center [1330, 423] width 85 height 19
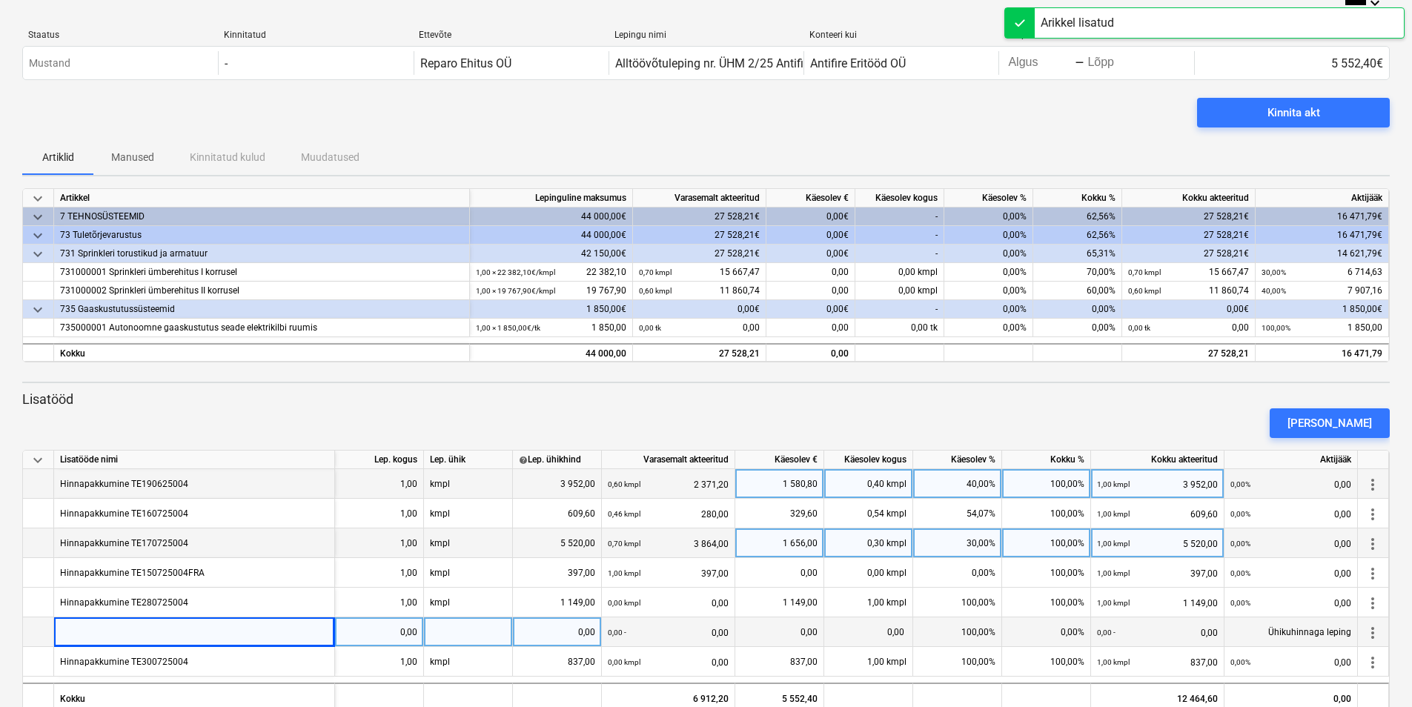
click at [216, 629] on div at bounding box center [194, 633] width 281 height 30
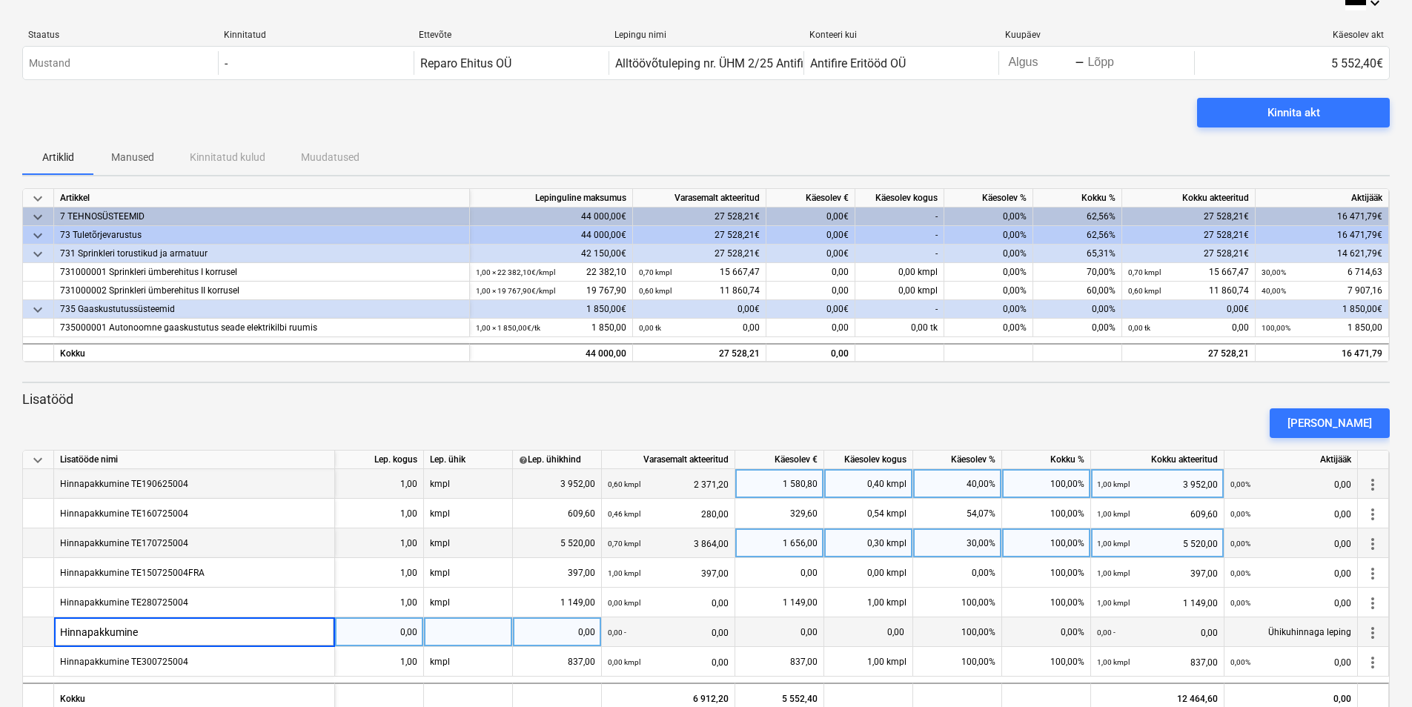
type input "Hinnapakkumine"
click at [217, 635] on div "Hinnapakkumine" at bounding box center [194, 633] width 281 height 30
click at [224, 633] on input "Hinnapakkumine" at bounding box center [194, 632] width 280 height 29
type input "Hinnapakkumine TE180825004"
click at [352, 638] on div "0,00" at bounding box center [379, 633] width 76 height 30
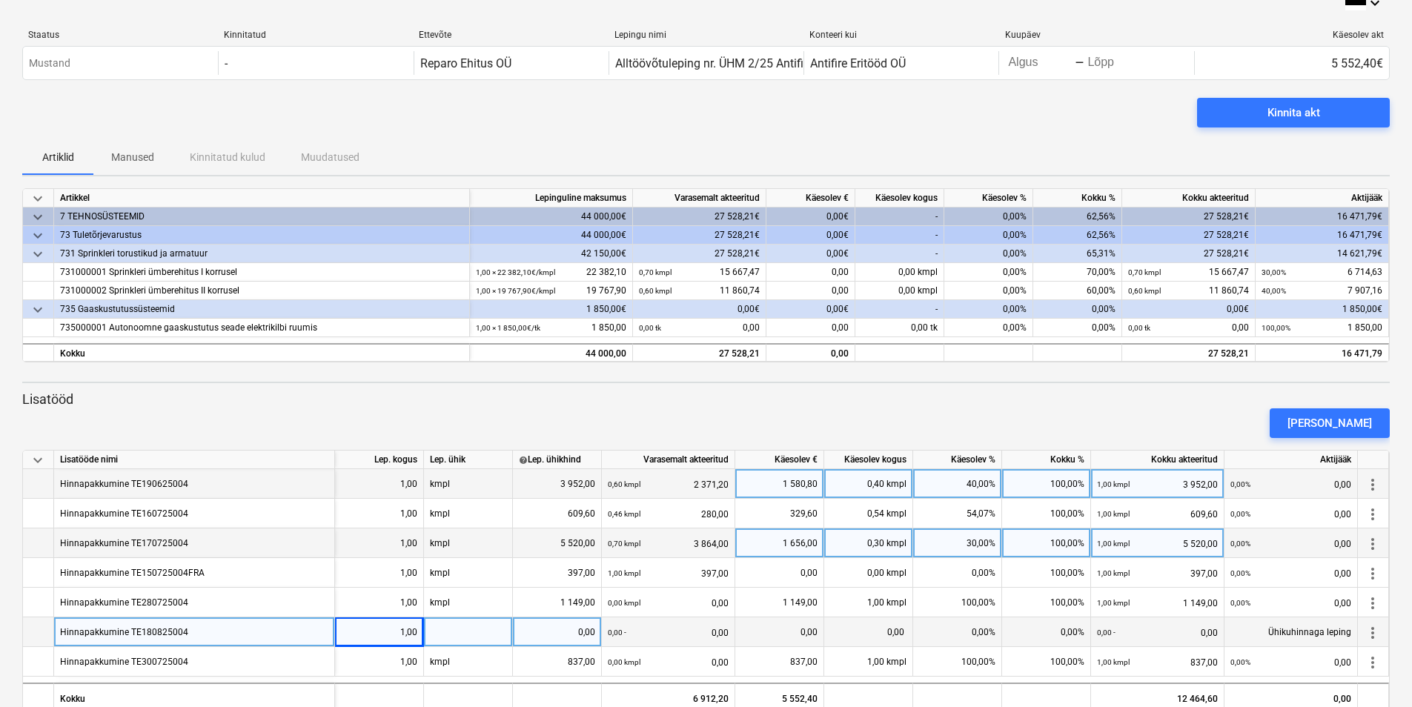
click at [456, 632] on div at bounding box center [468, 633] width 89 height 30
type input "kmpl"
click at [578, 629] on div "0,00" at bounding box center [557, 633] width 76 height 30
type input "273"
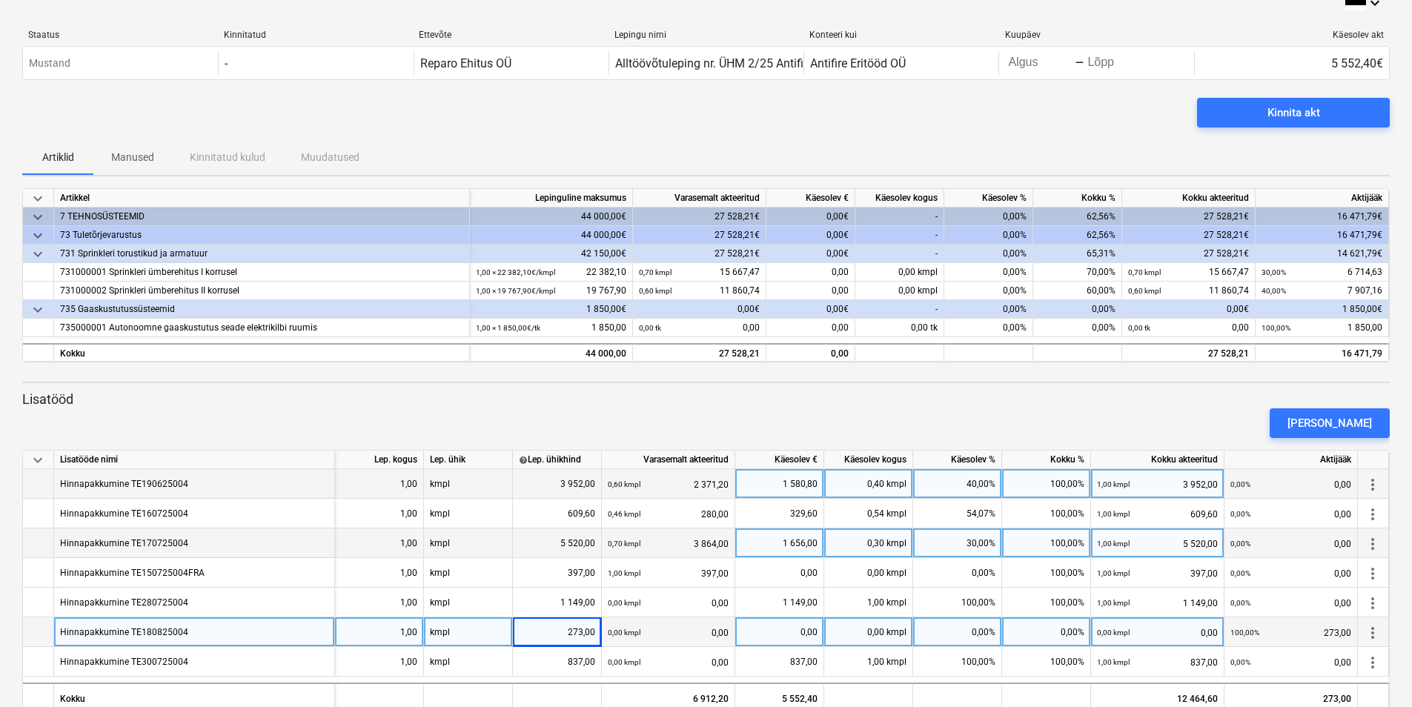
click at [1049, 629] on div "0,00%" at bounding box center [1046, 633] width 89 height 30
type input "100"
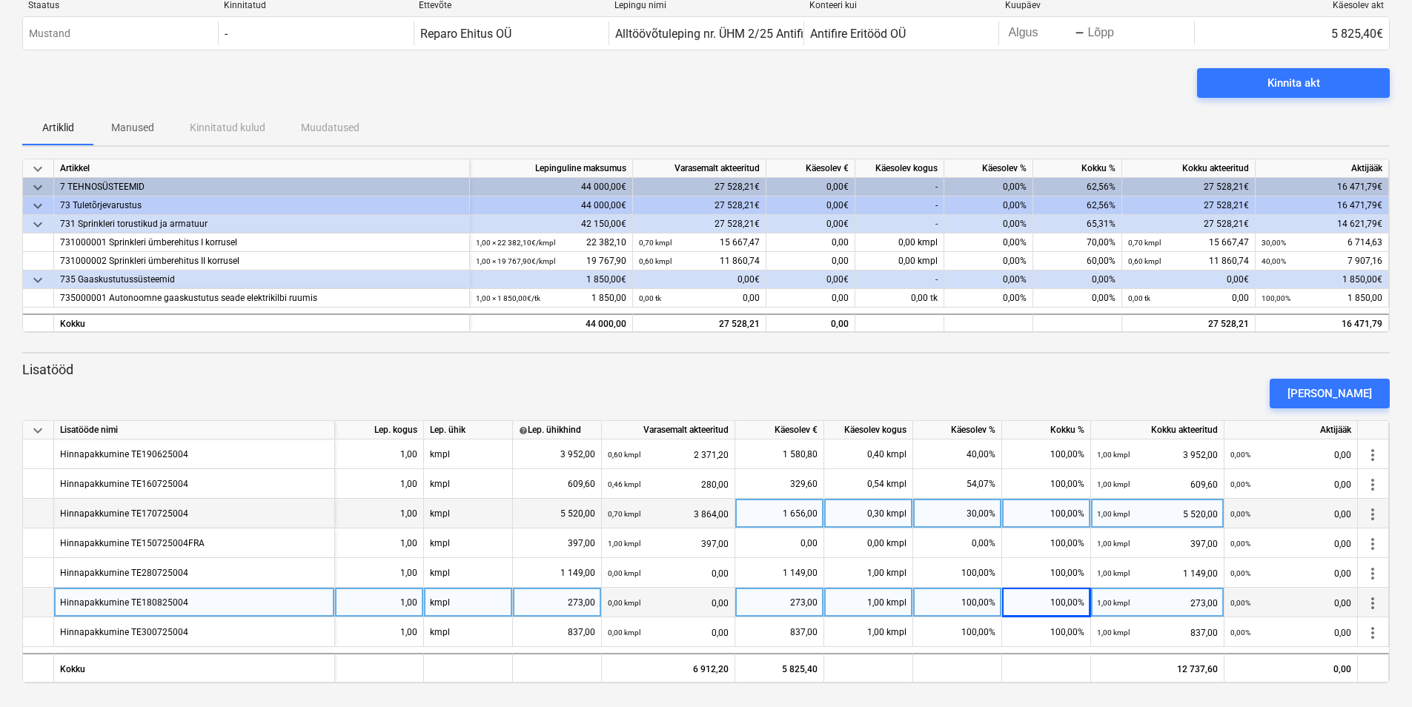
click at [1076, 223] on div "65,31%" at bounding box center [1077, 224] width 89 height 19
click at [1066, 225] on div "65,31%" at bounding box center [1077, 224] width 89 height 19
click at [1060, 246] on div "70,00%" at bounding box center [1077, 243] width 89 height 19
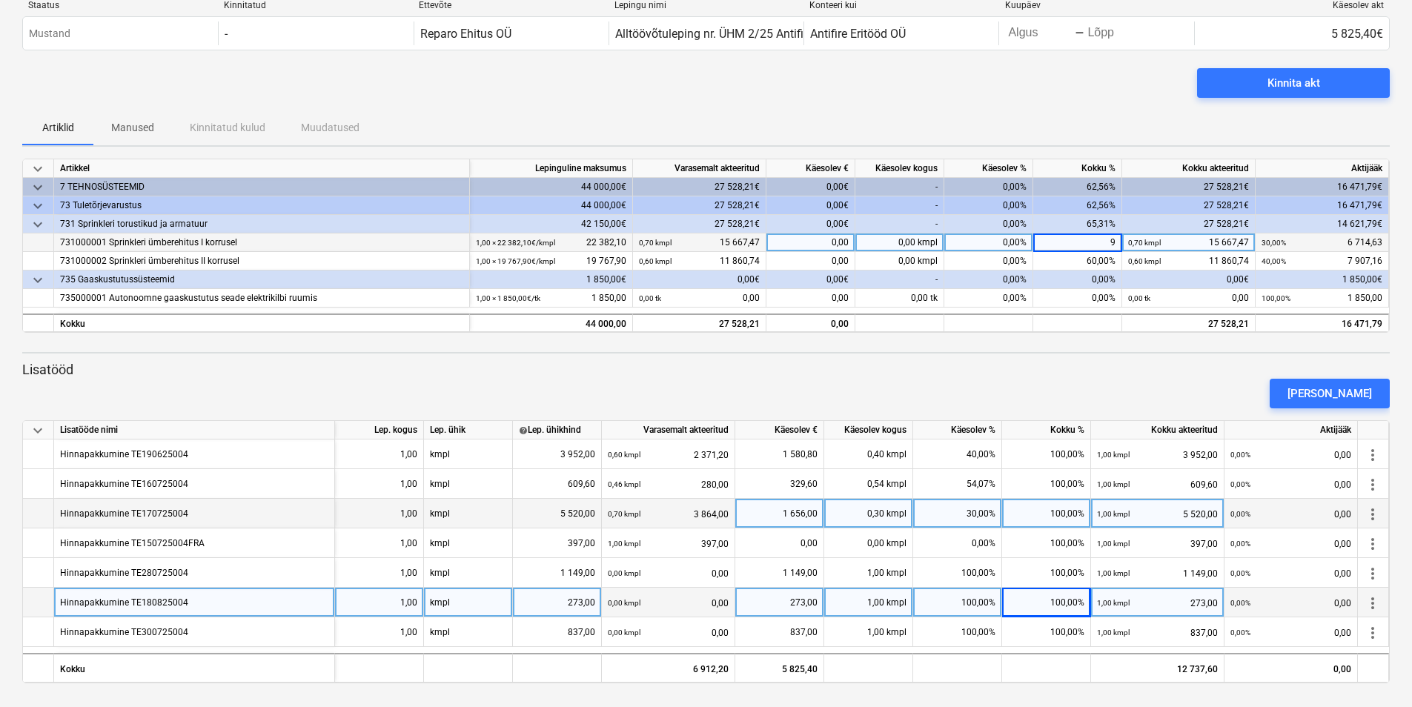
type input "90"
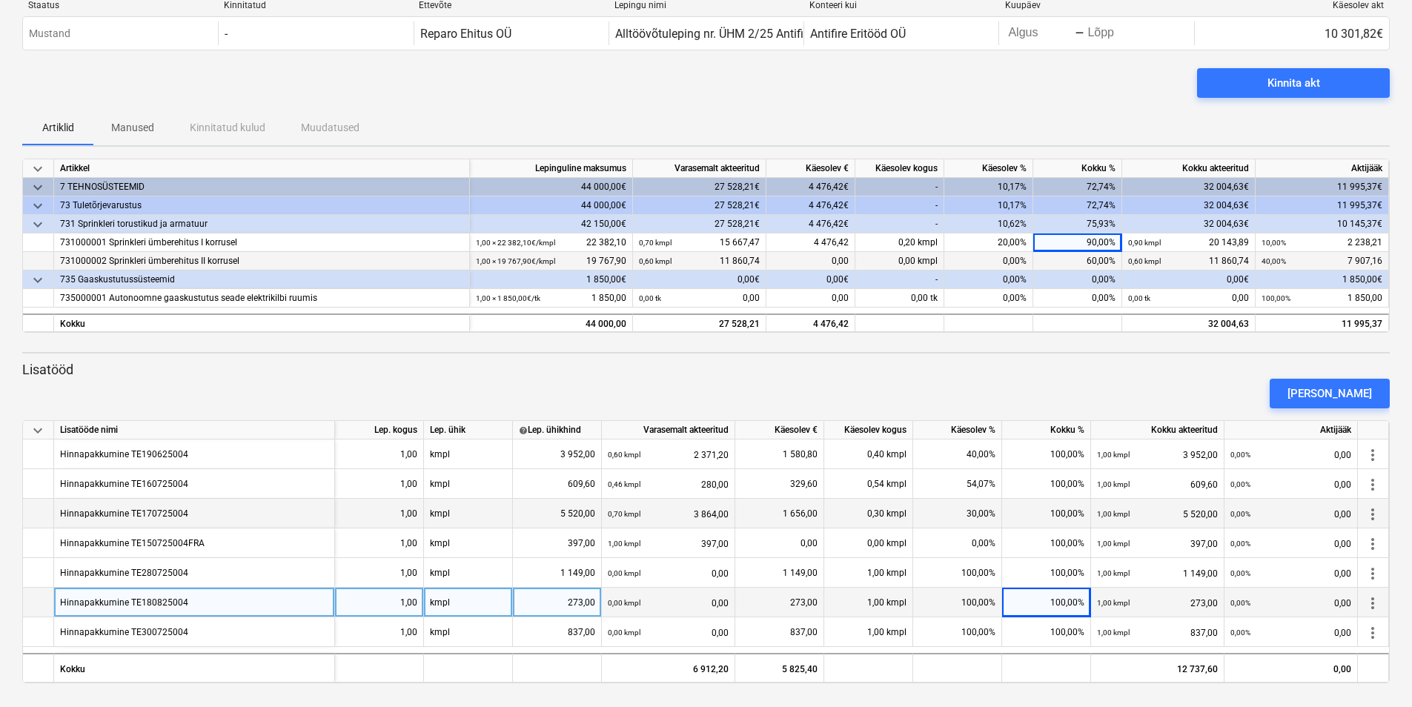
click at [1075, 262] on div "60,00%" at bounding box center [1077, 261] width 89 height 19
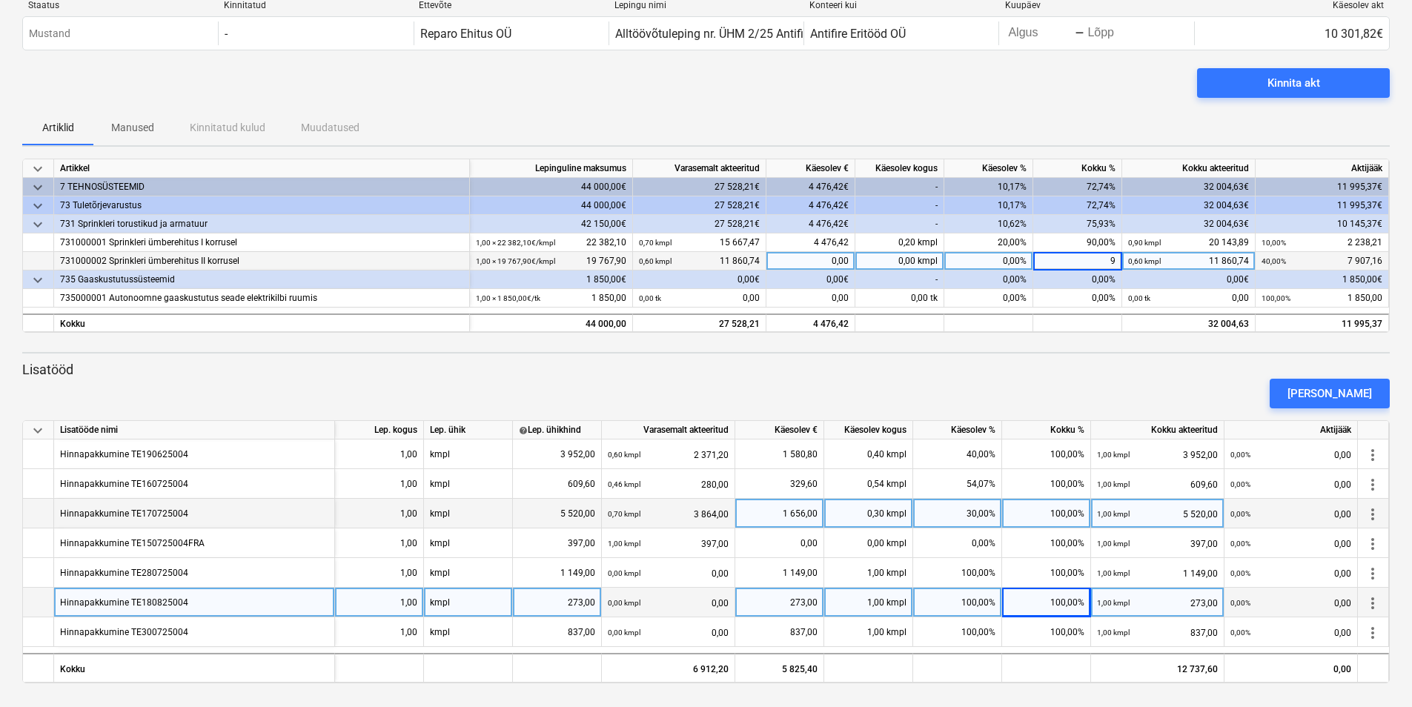
type input "90"
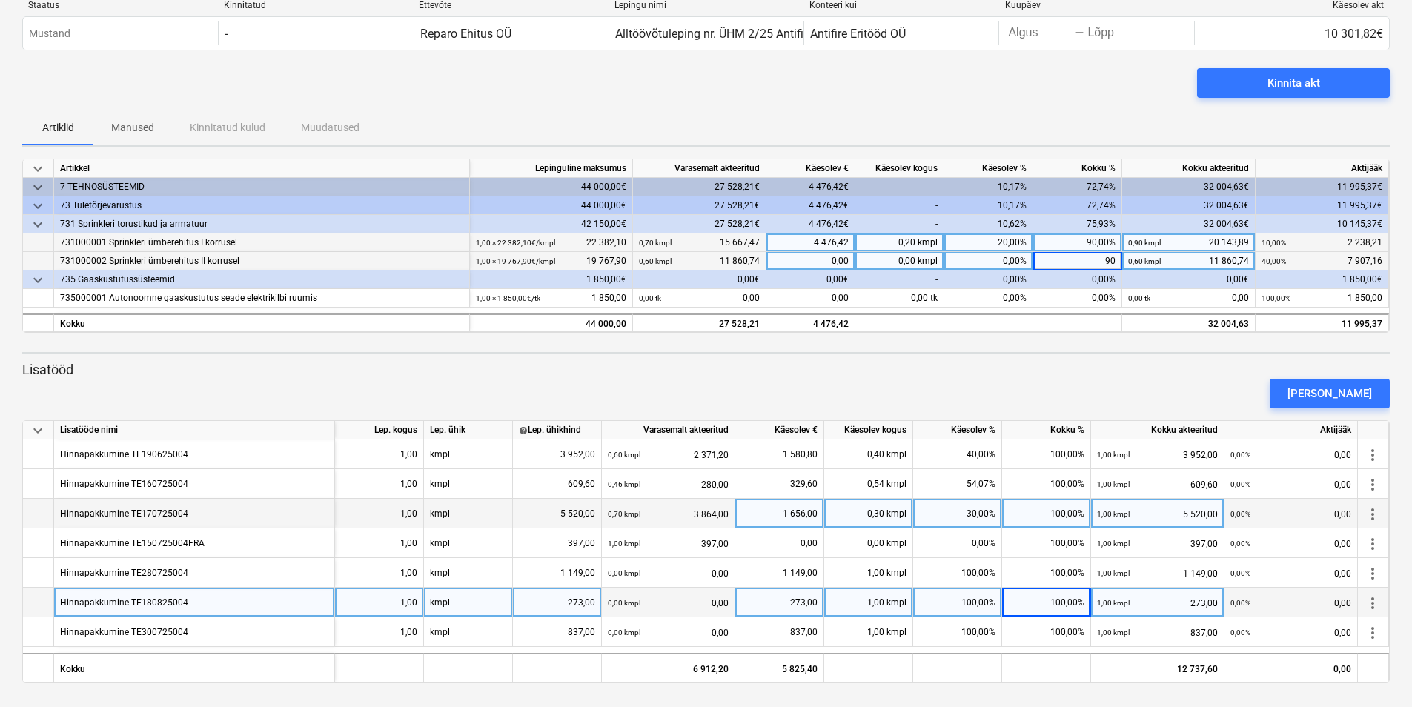
click at [1063, 249] on div "90,00%" at bounding box center [1077, 243] width 89 height 19
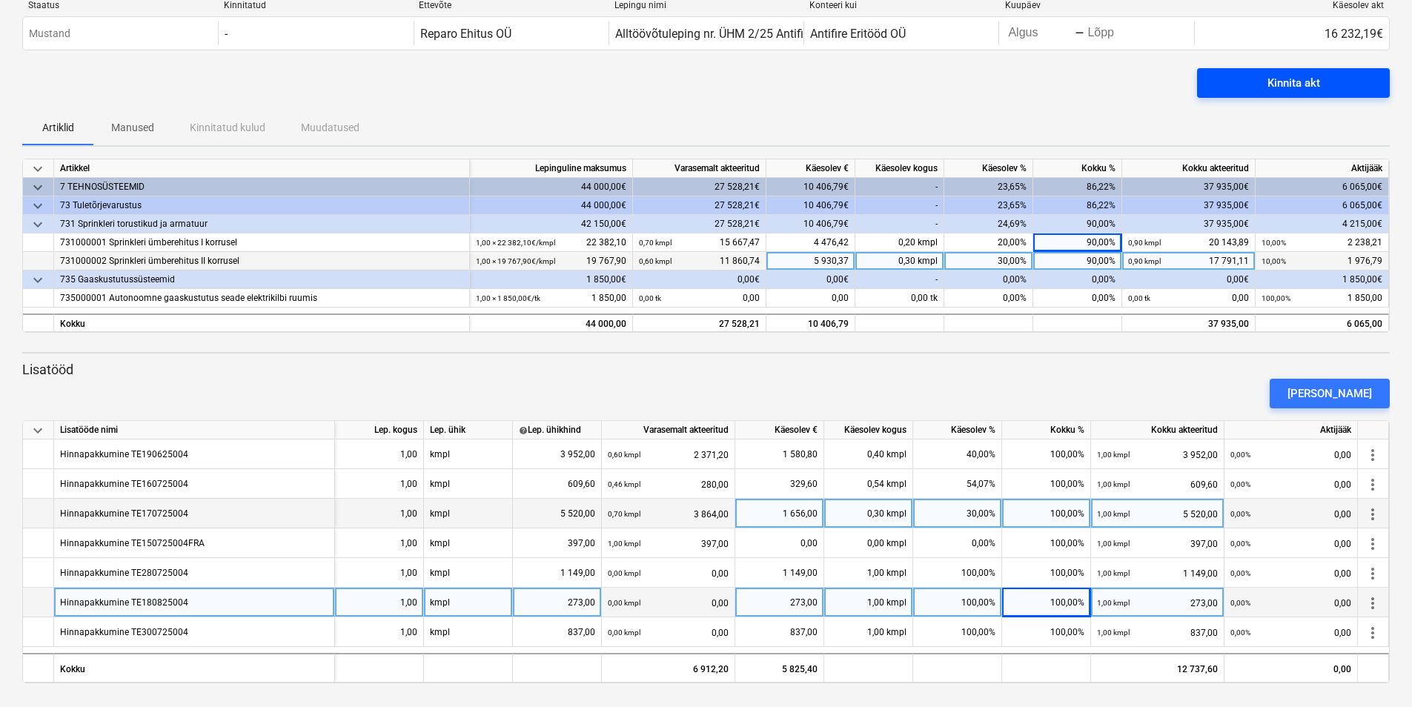
click at [1264, 87] on span "Kinnita akt" at bounding box center [1293, 82] width 157 height 19
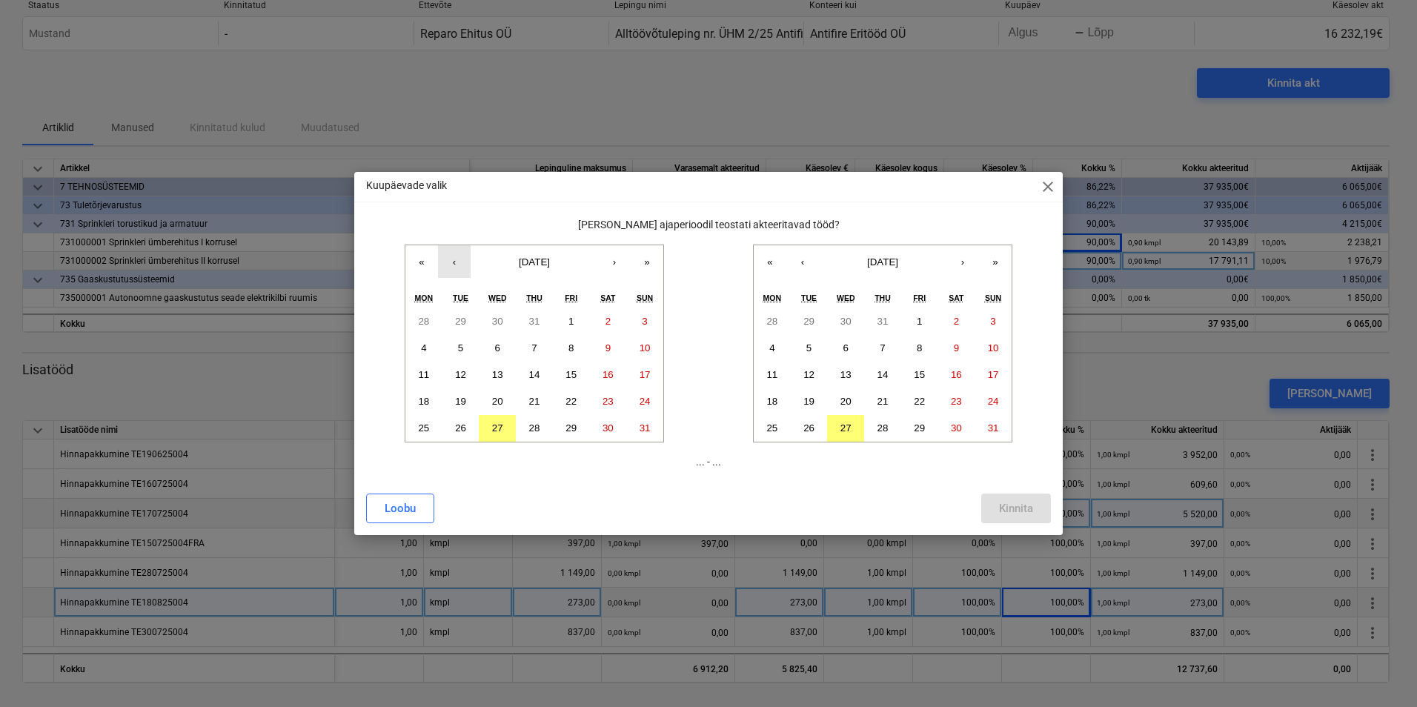
click at [452, 264] on button "‹" at bounding box center [454, 261] width 33 height 33
click at [603, 400] on abbr "26" at bounding box center [608, 401] width 11 height 11
click at [841, 427] on abbr "27" at bounding box center [846, 428] width 11 height 11
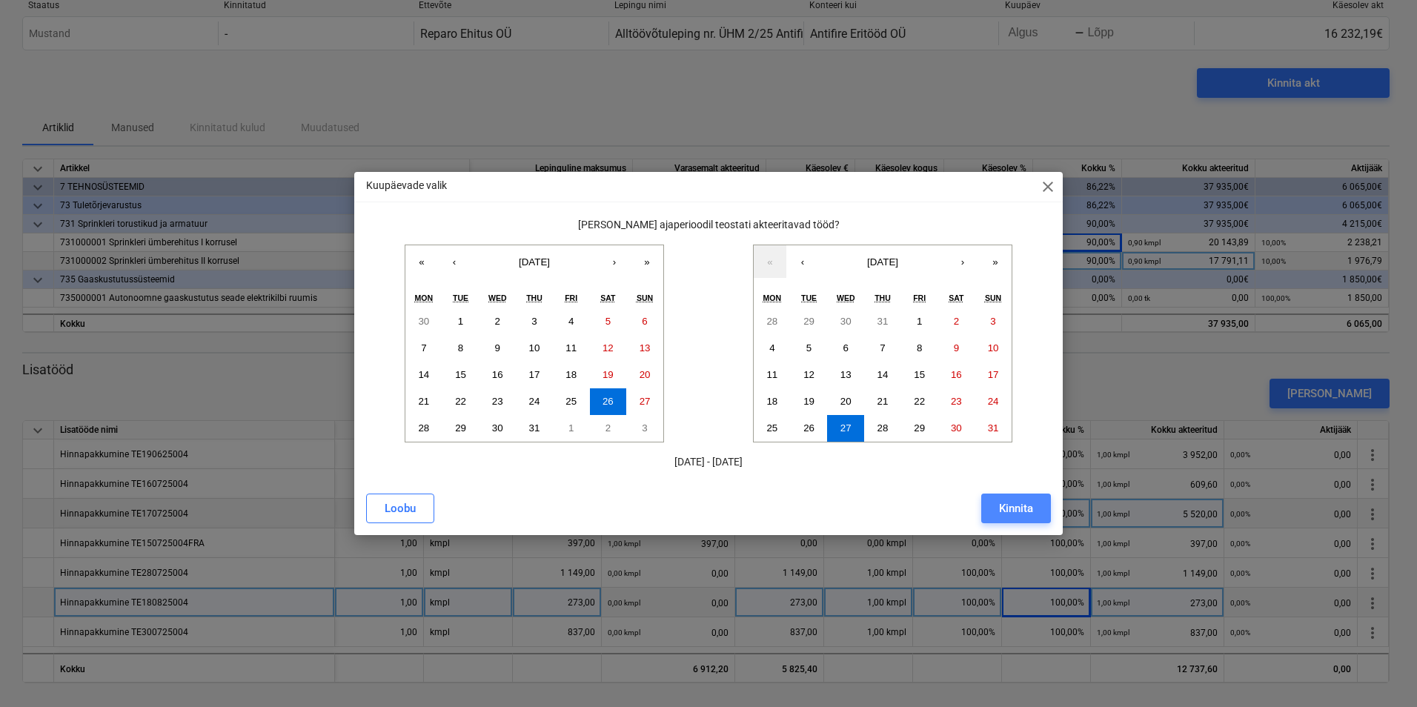
click at [1002, 506] on div "Kinnita" at bounding box center [1016, 508] width 34 height 19
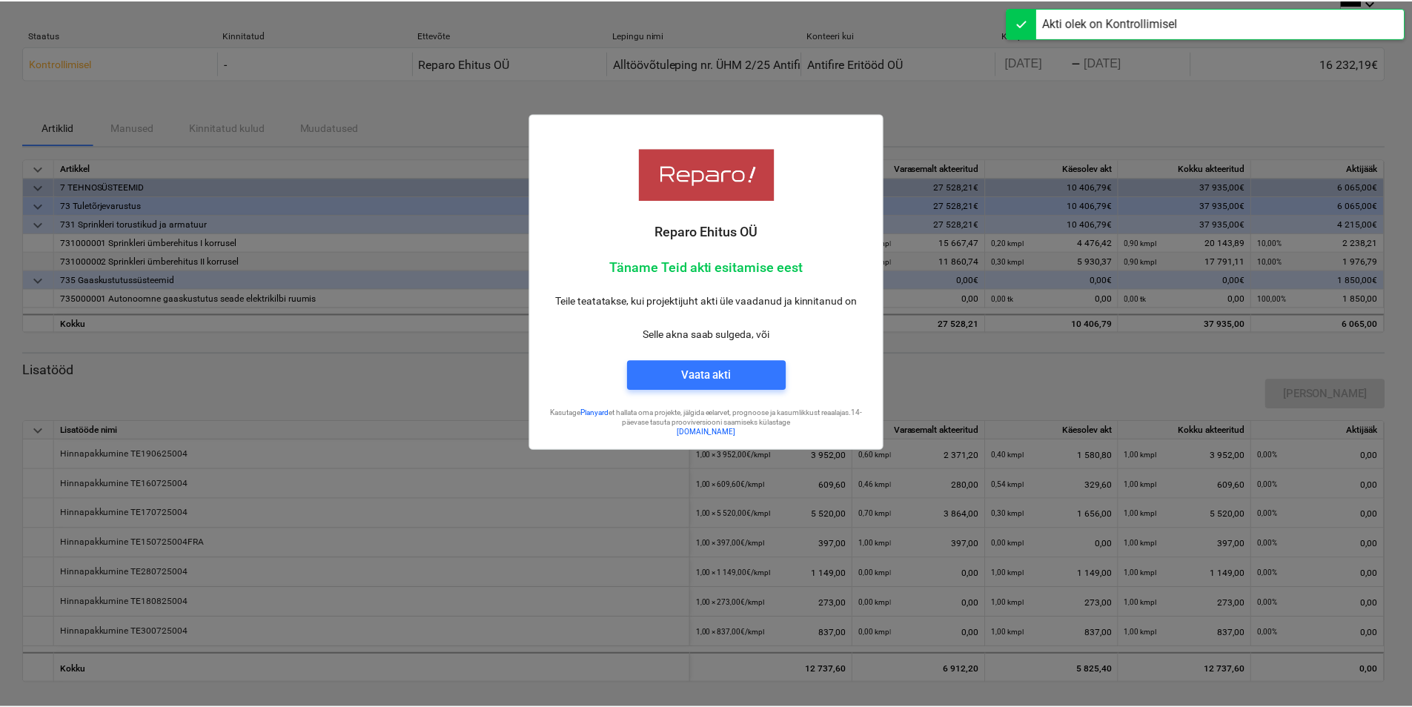
scroll to position [18, 0]
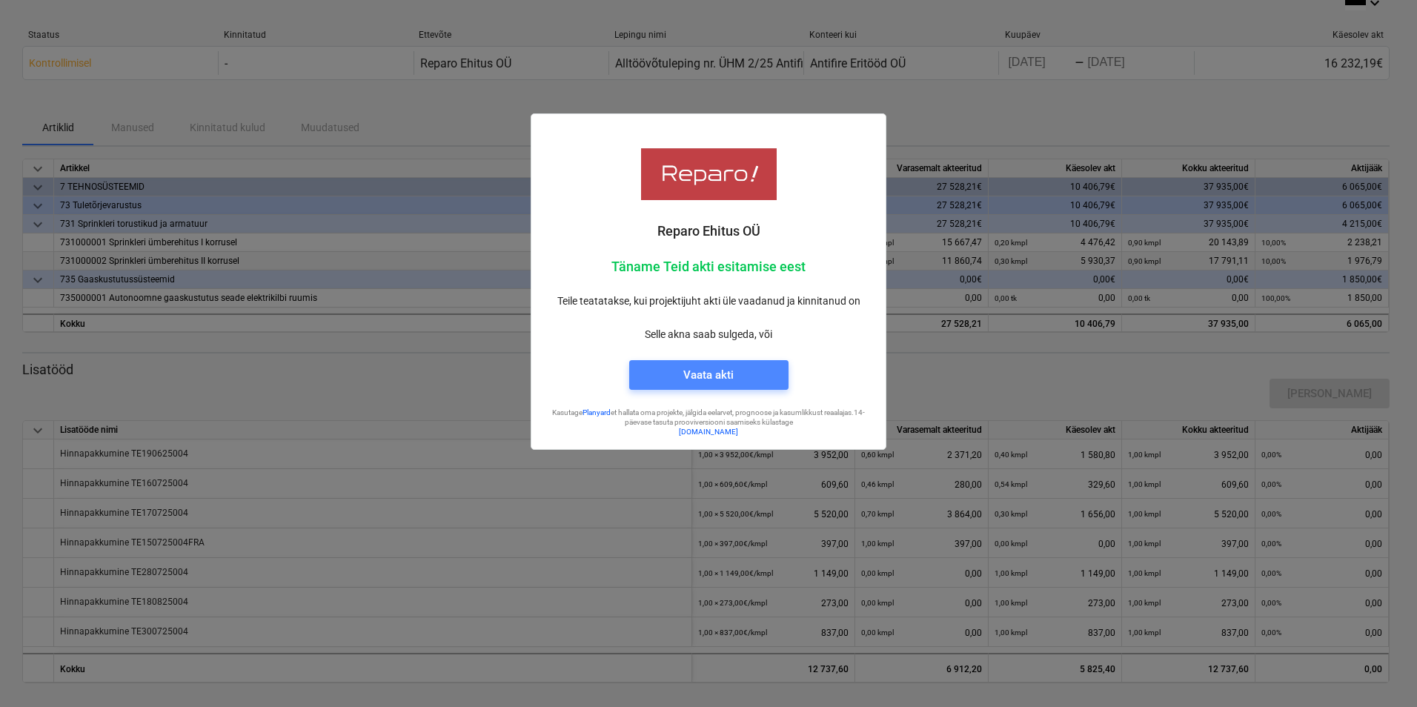
click at [702, 375] on div "Vaata akti" at bounding box center [708, 374] width 50 height 19
